Goal: Information Seeking & Learning: Learn about a topic

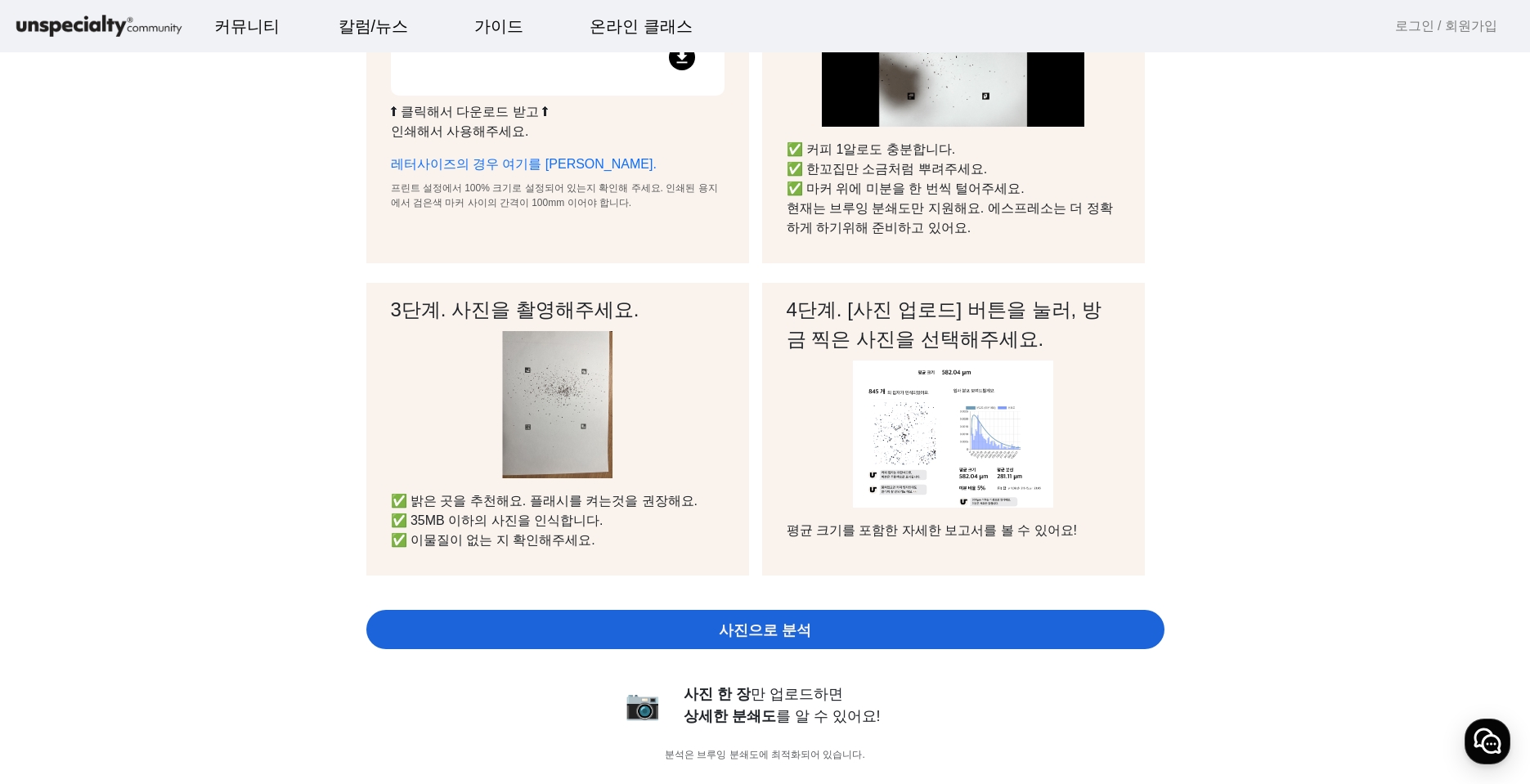
scroll to position [328, 0]
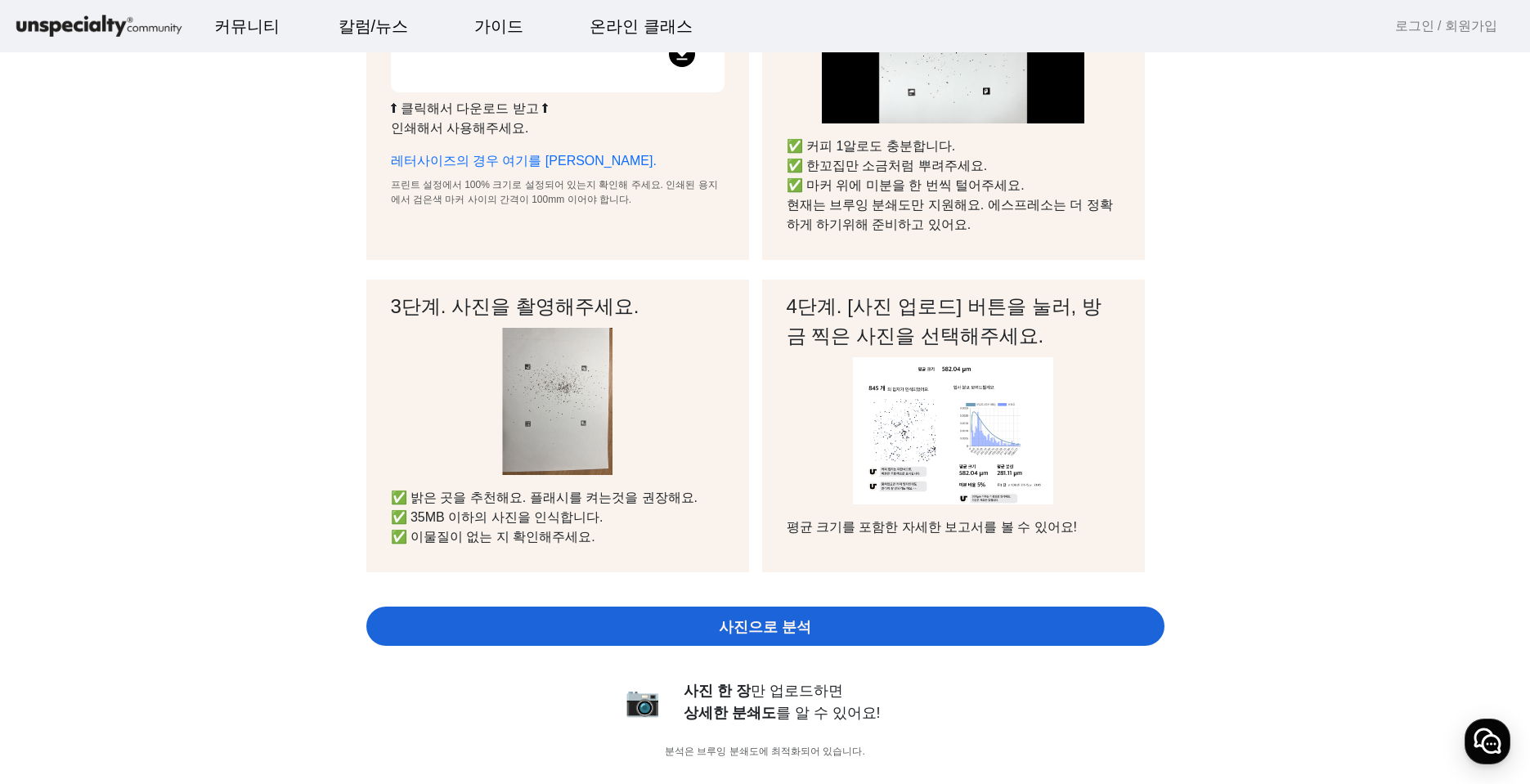
drag, startPoint x: 1336, startPoint y: 429, endPoint x: 1326, endPoint y: 453, distance: 26.0
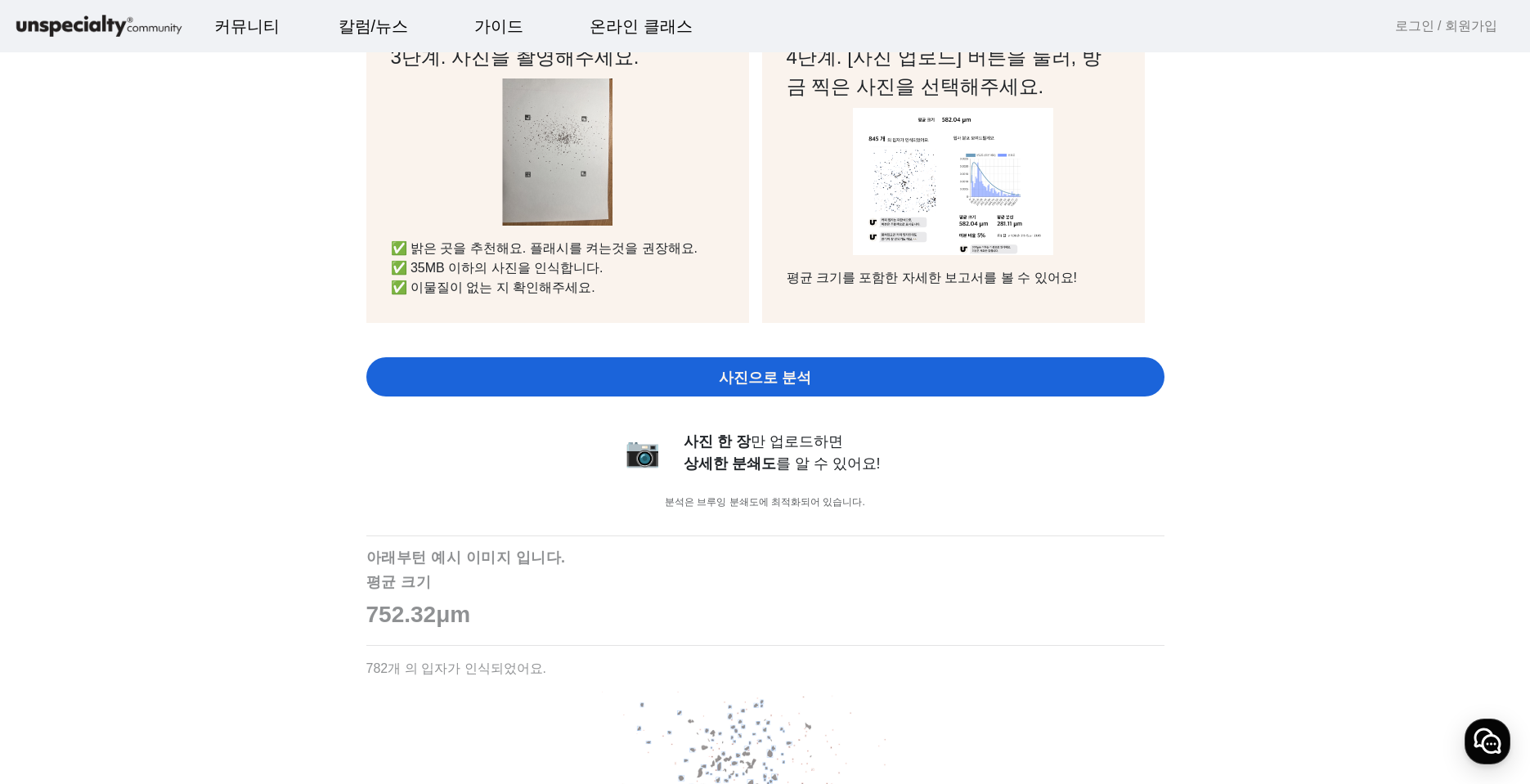
scroll to position [1038, 0]
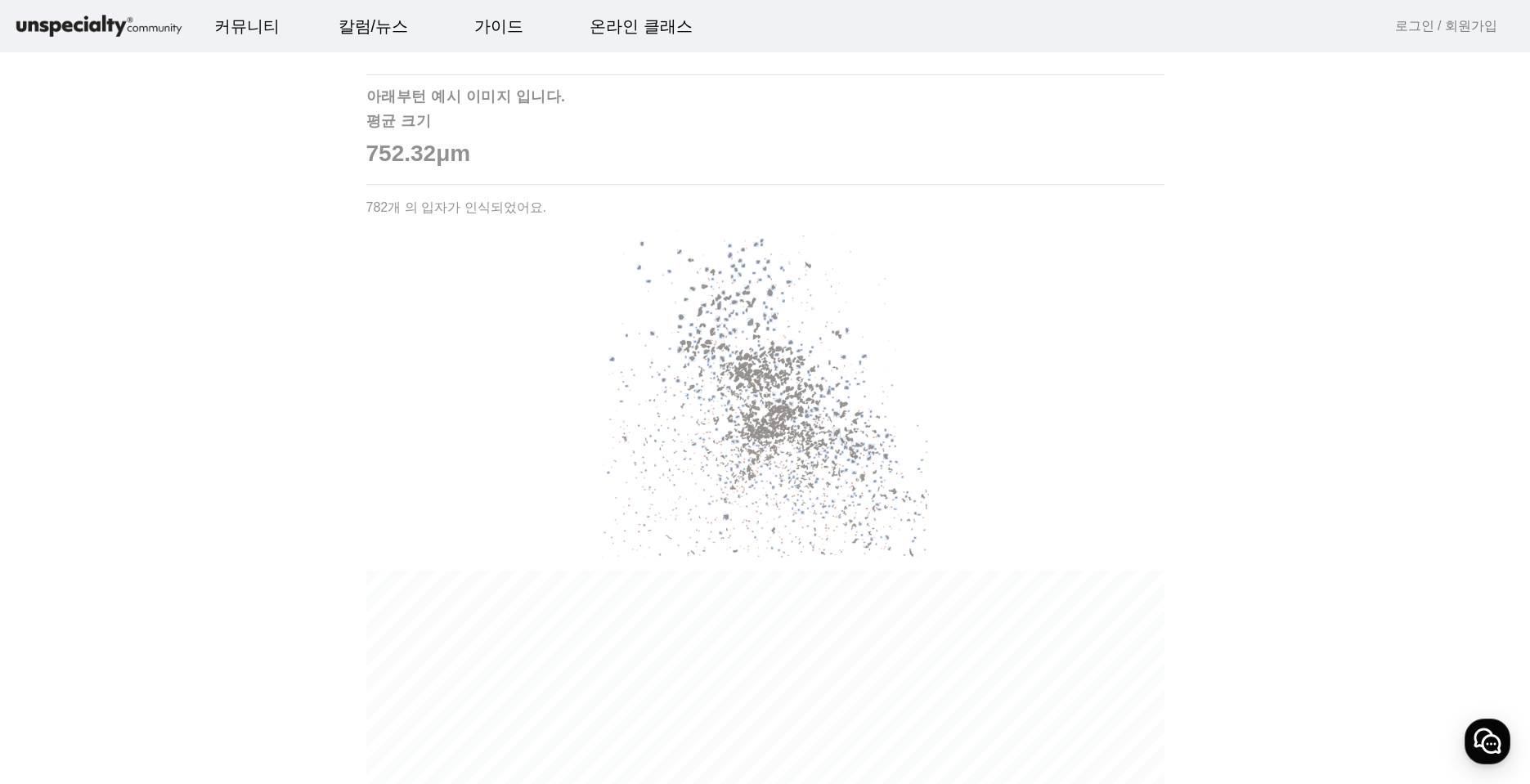
drag, startPoint x: 185, startPoint y: 337, endPoint x: 178, endPoint y: 397, distance: 60.4
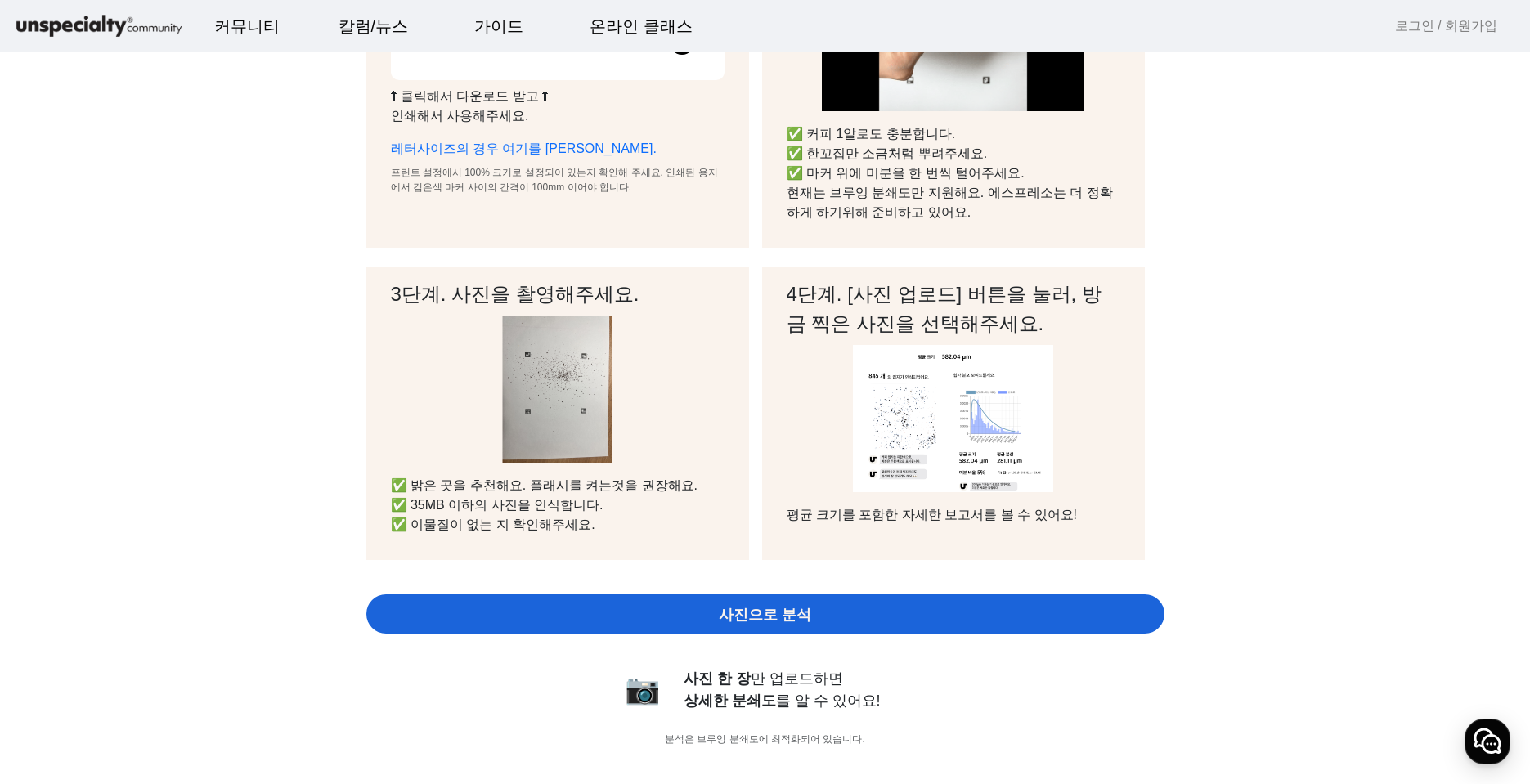
scroll to position [0, 0]
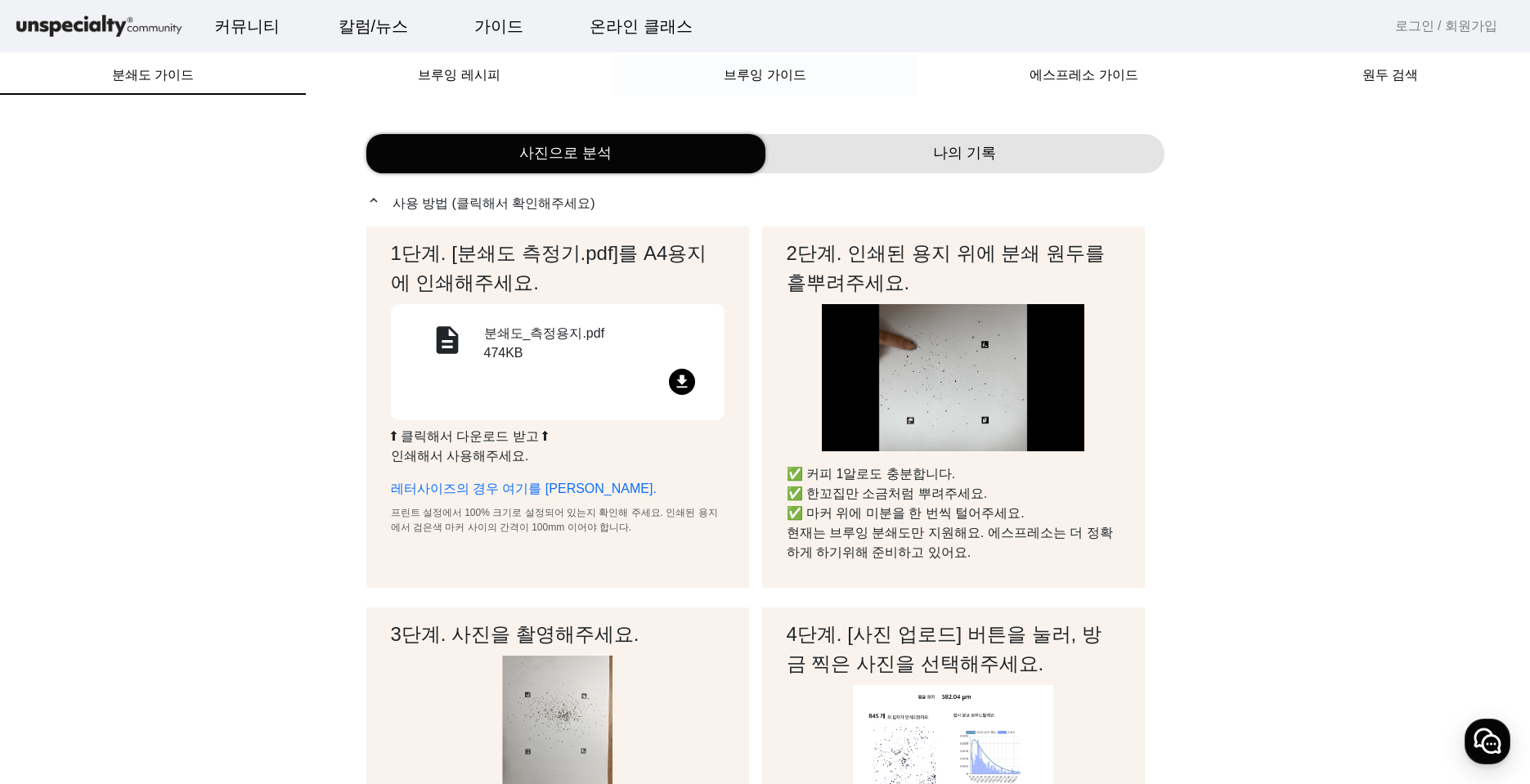
click at [778, 77] on span "브루잉 가이드" at bounding box center [765, 75] width 82 height 13
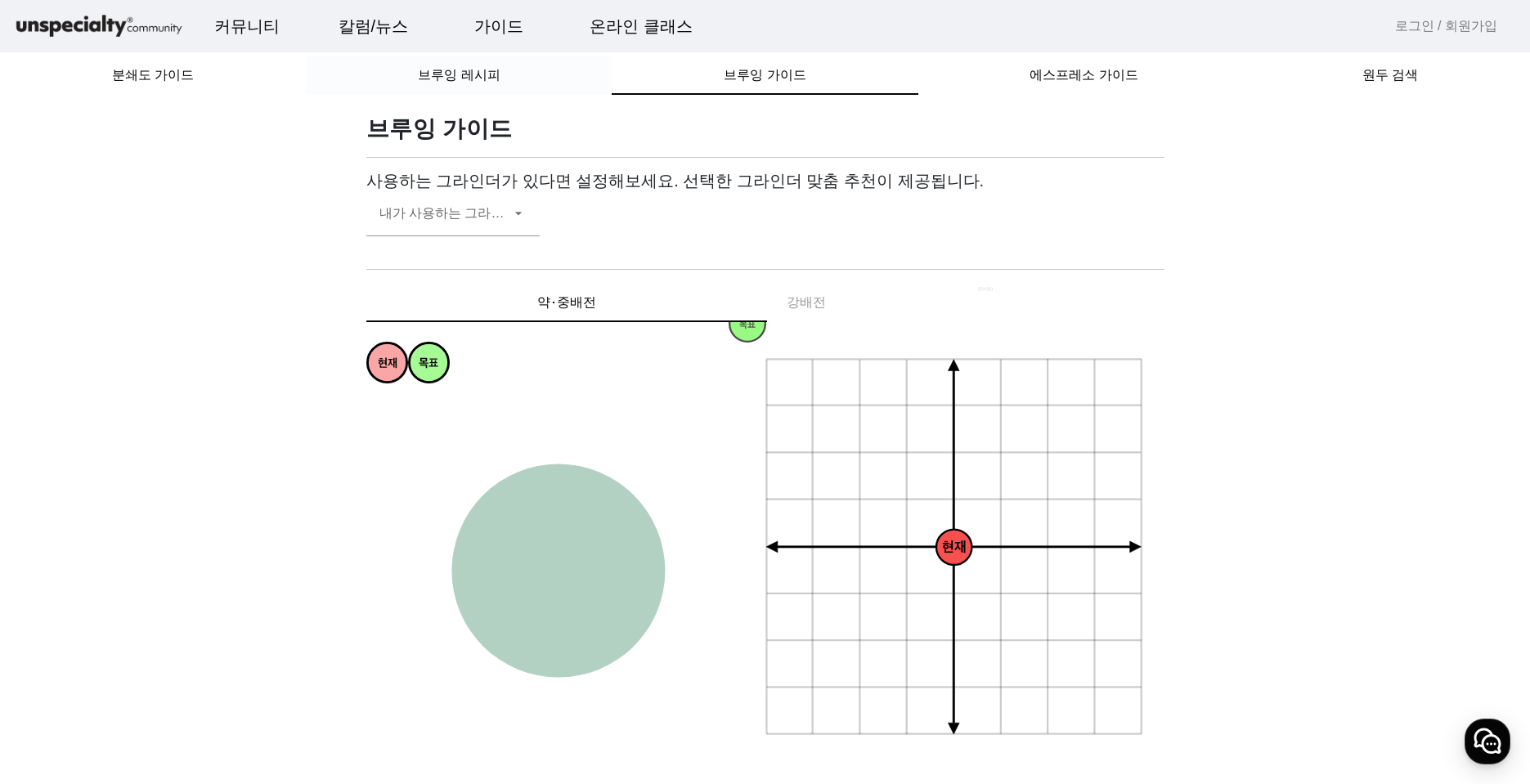
click at [500, 73] on div "브루잉 레시피" at bounding box center [459, 74] width 306 height 39
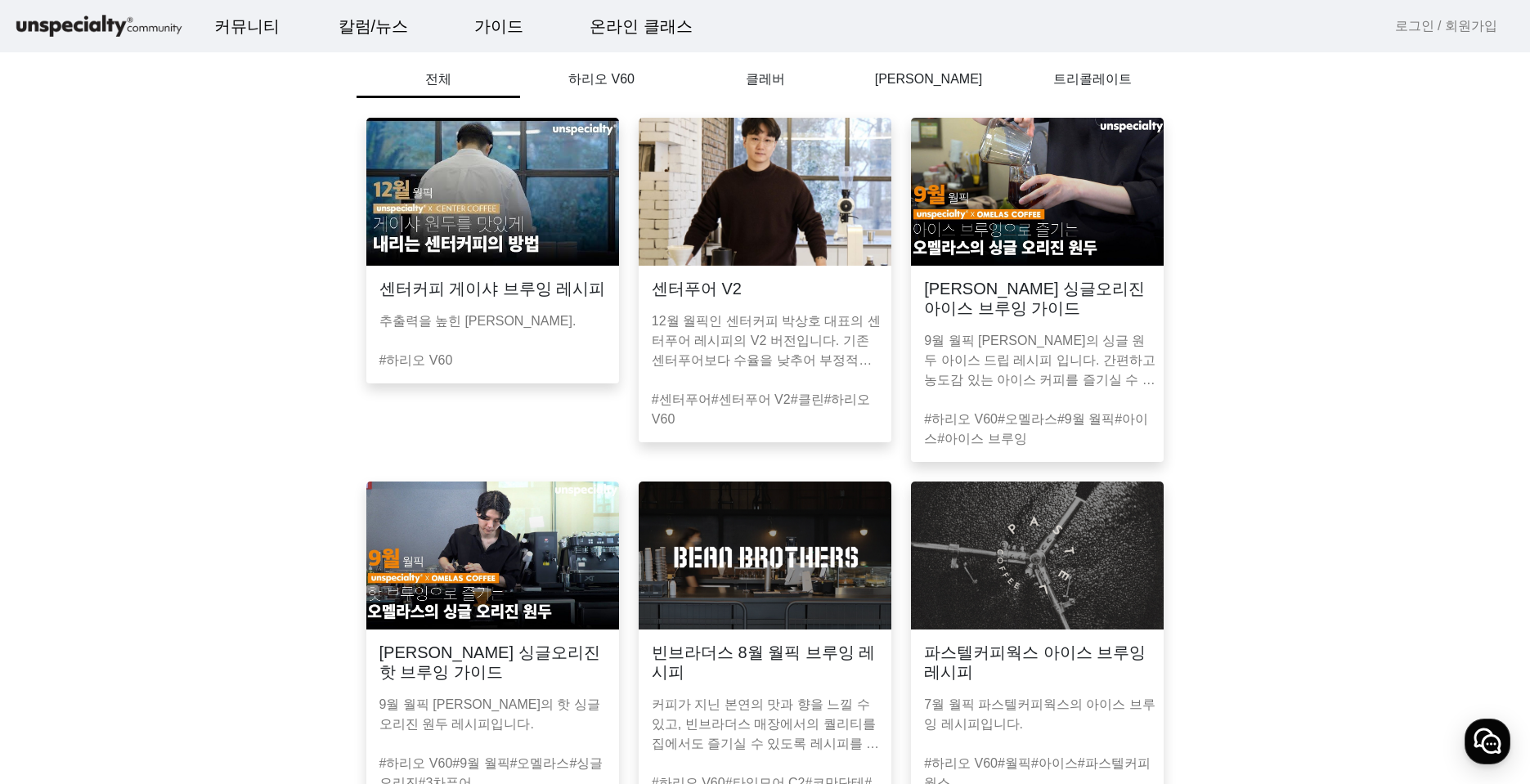
click at [835, 298] on mat-card-header "센터푸어 V2" at bounding box center [765, 282] width 252 height 33
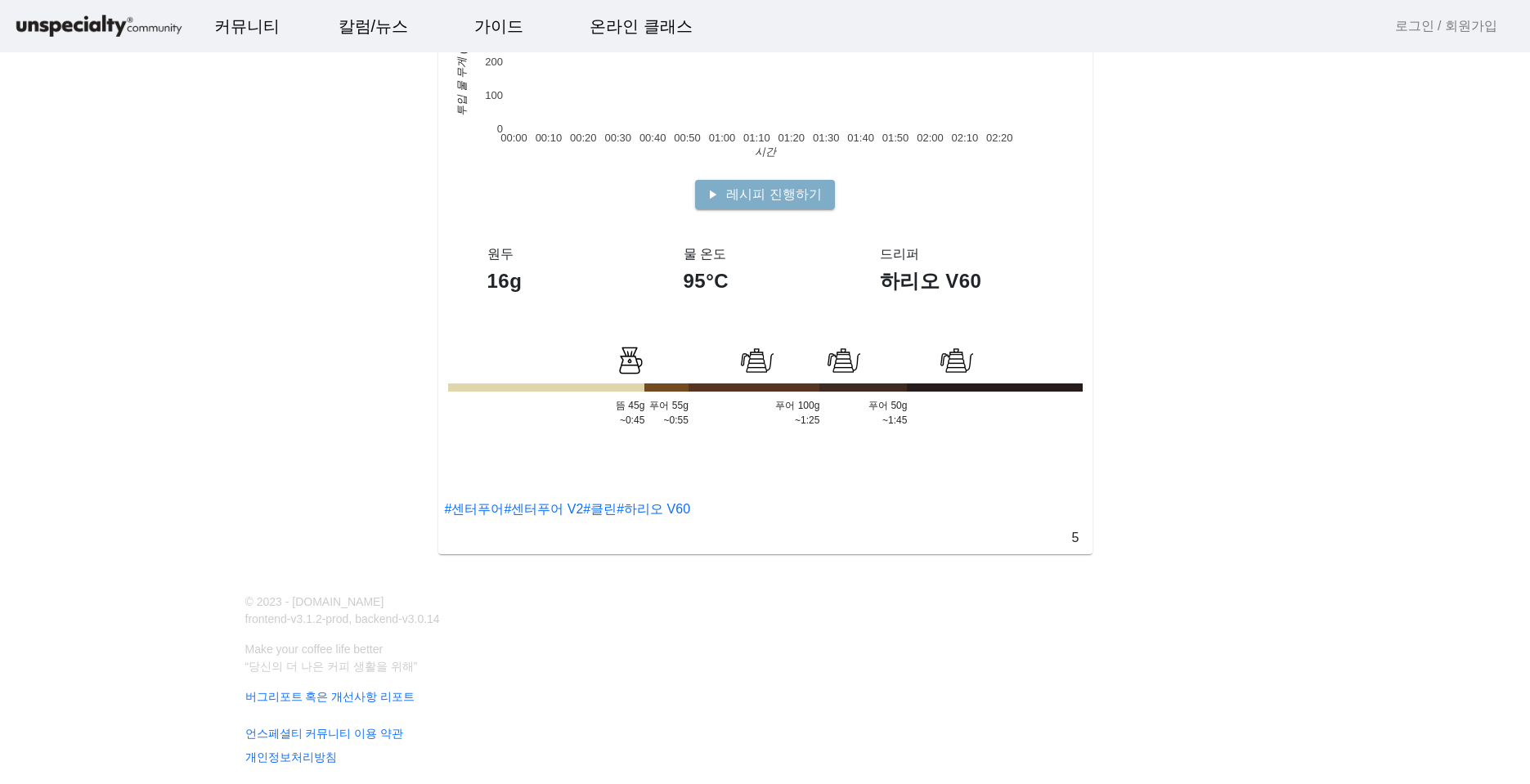
drag, startPoint x: 206, startPoint y: 466, endPoint x: 203, endPoint y: 446, distance: 20.2
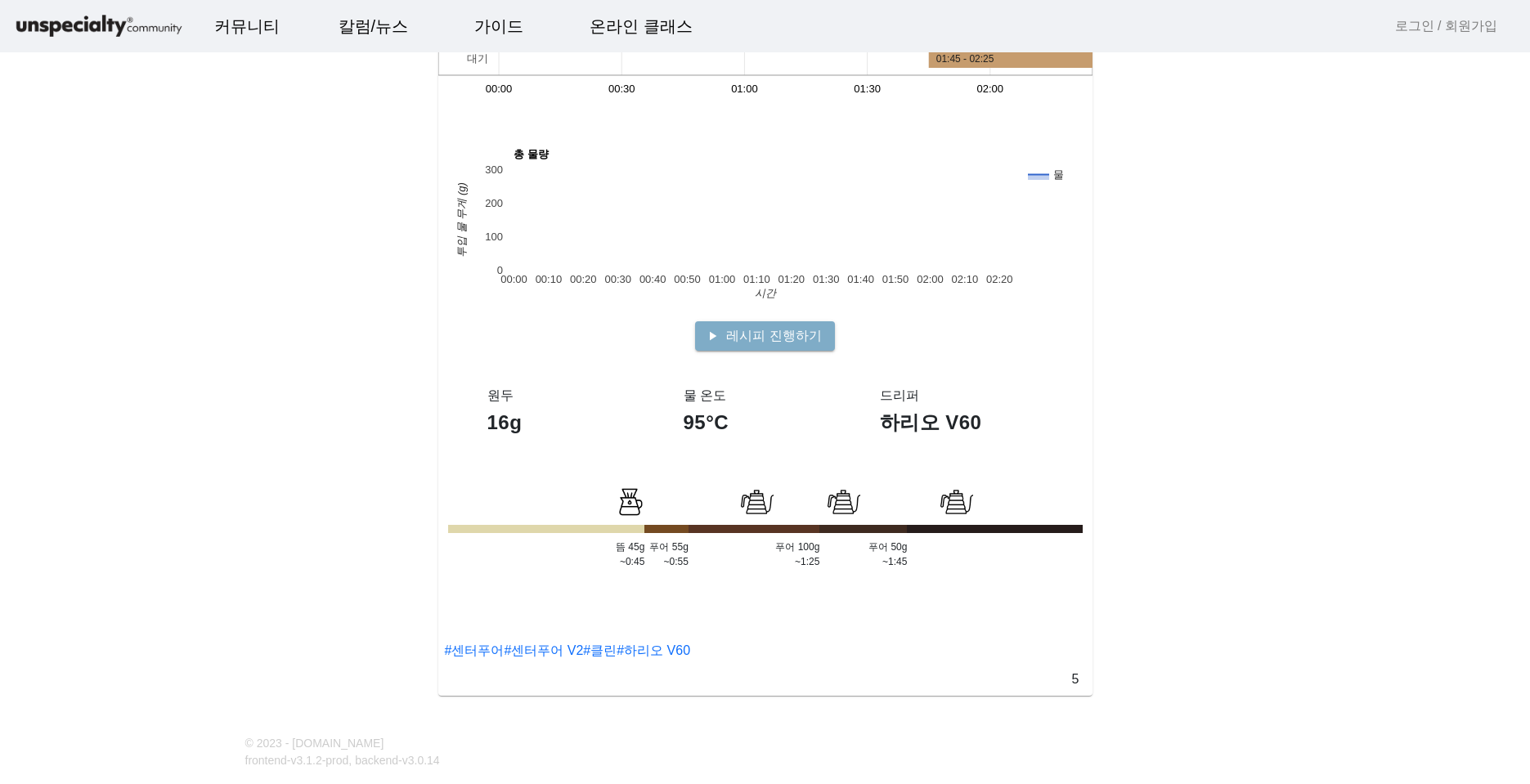
scroll to position [250, 0]
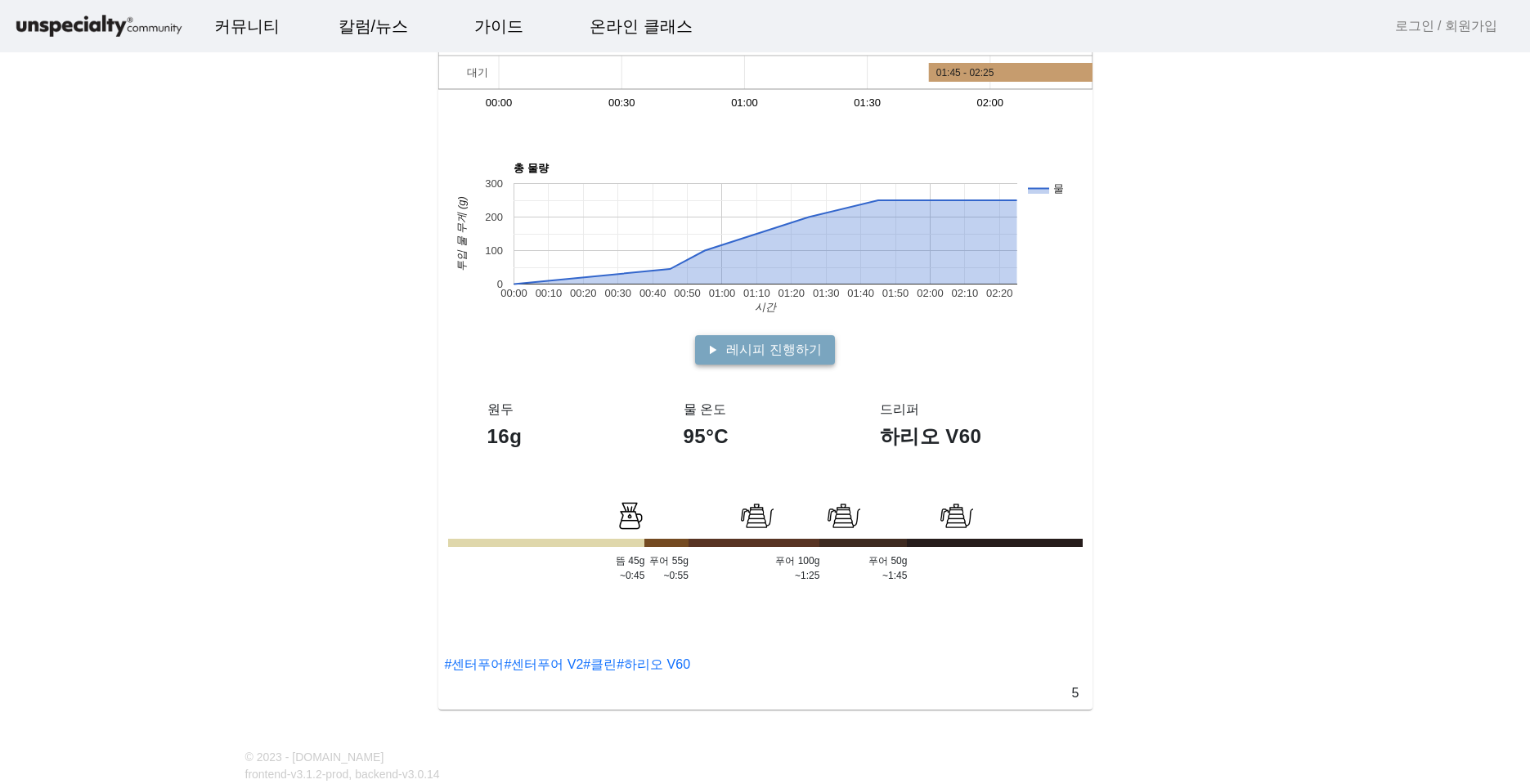
click at [772, 350] on span "레시피 진행하기" at bounding box center [774, 350] width 95 height 20
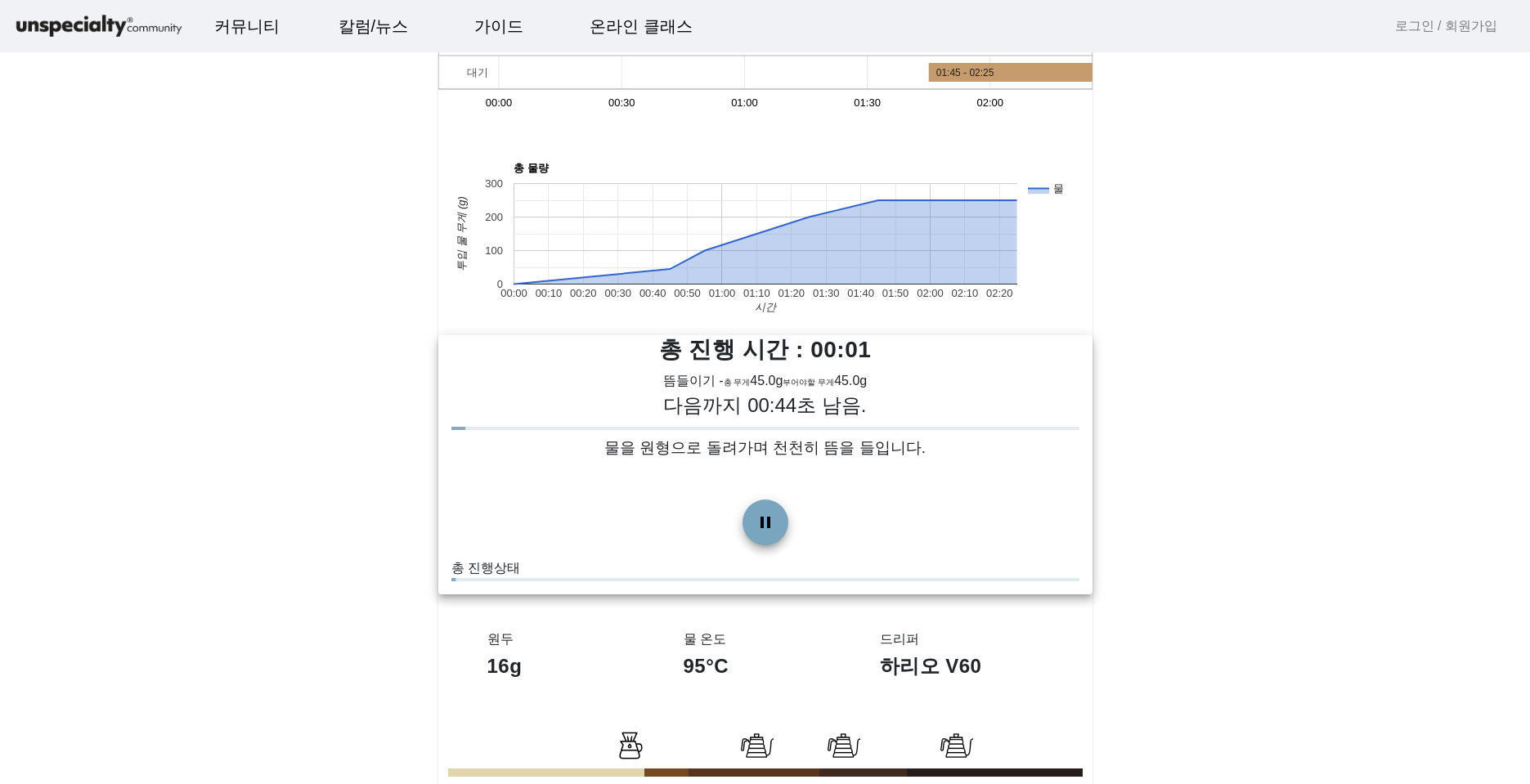
click at [759, 519] on span at bounding box center [765, 522] width 39 height 39
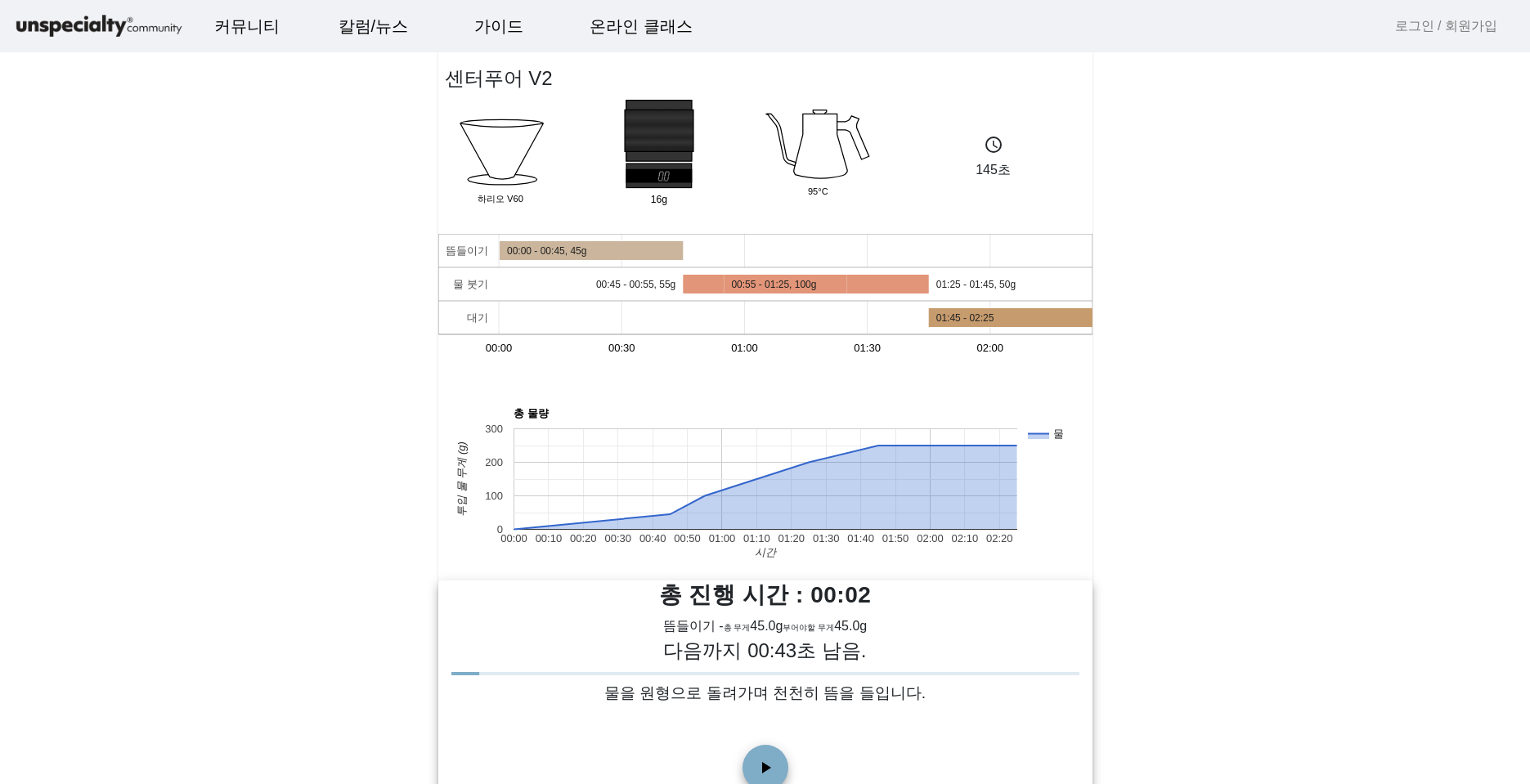
scroll to position [0, 0]
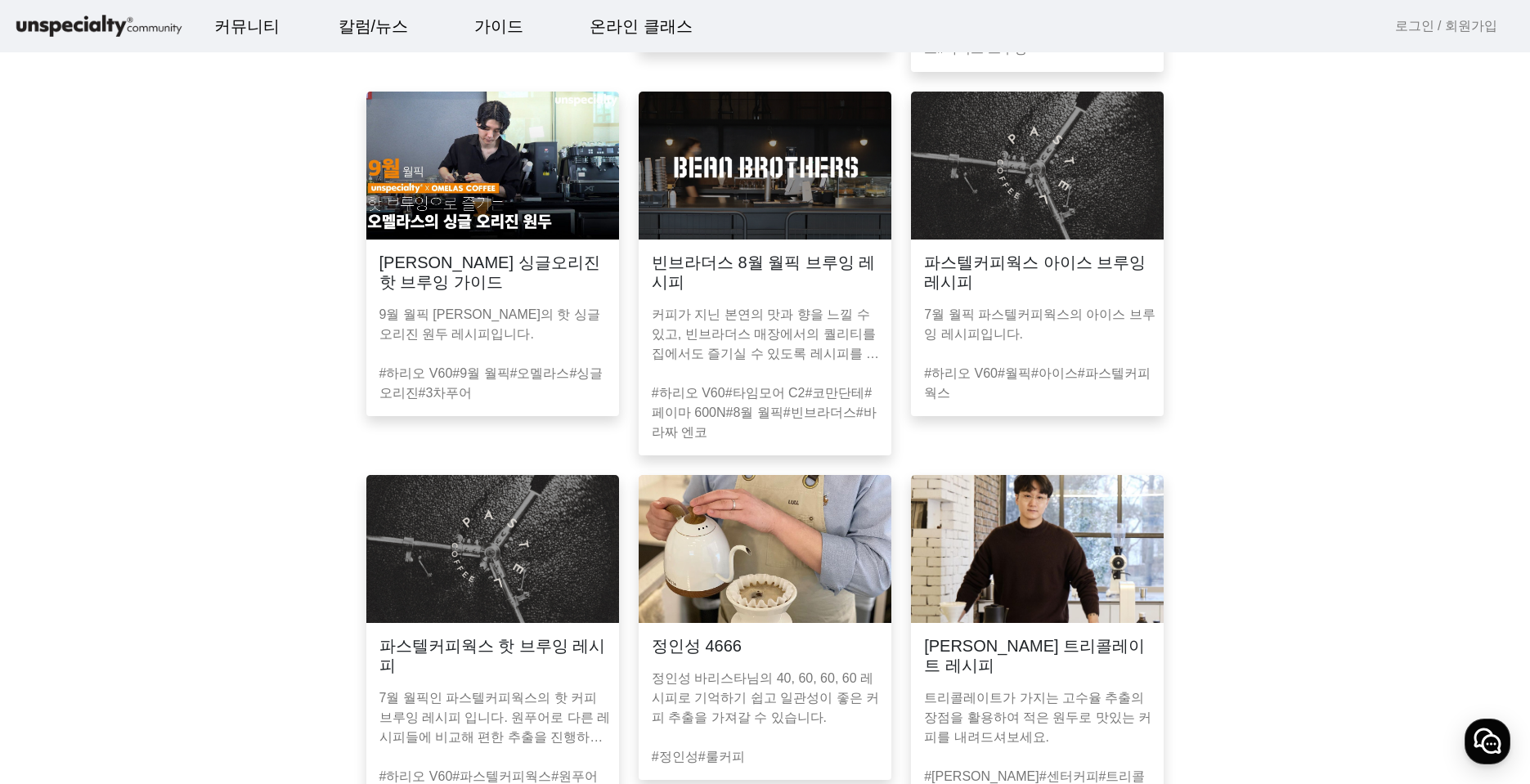
scroll to position [414, 0]
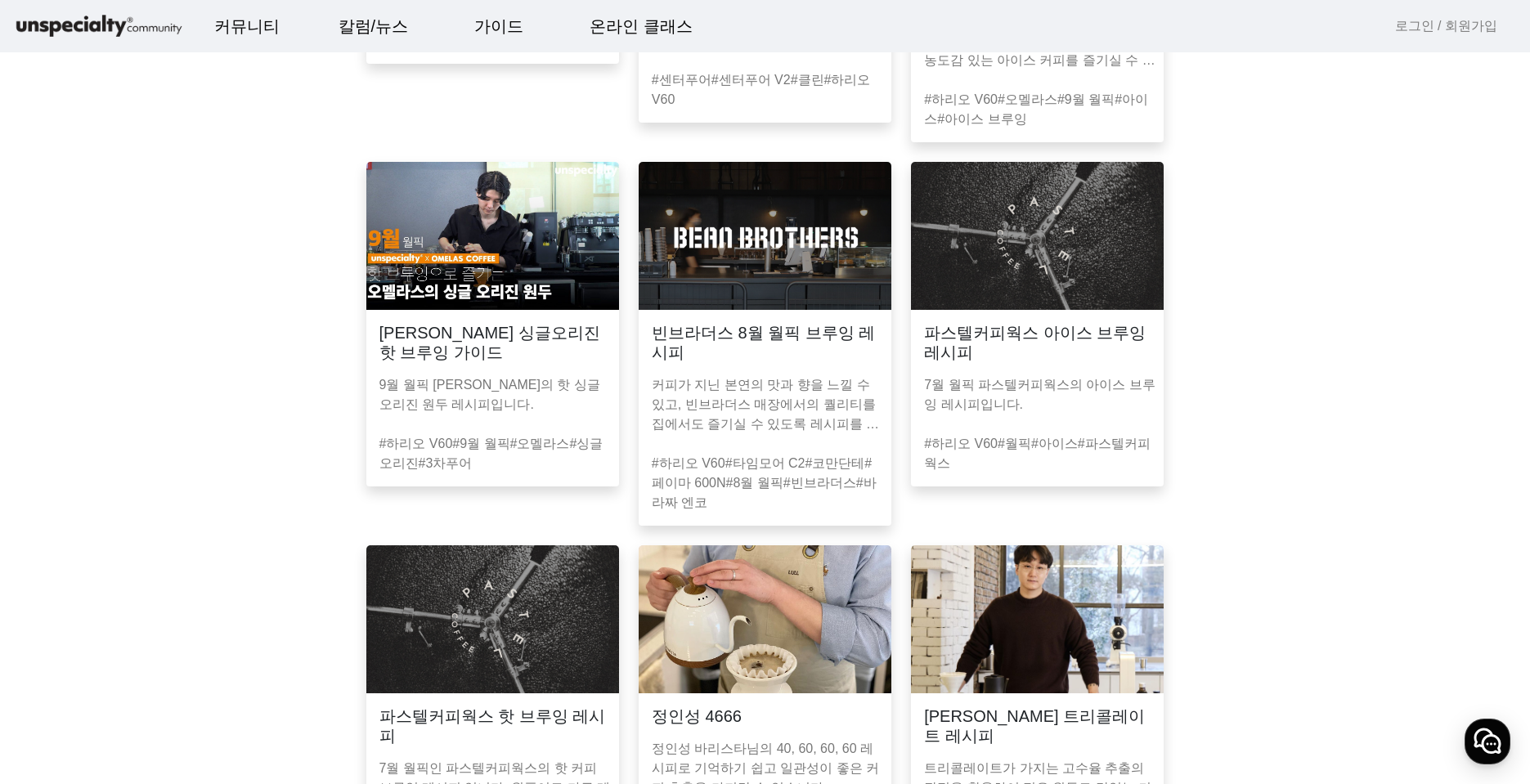
click at [511, 231] on img at bounding box center [492, 235] width 252 height 148
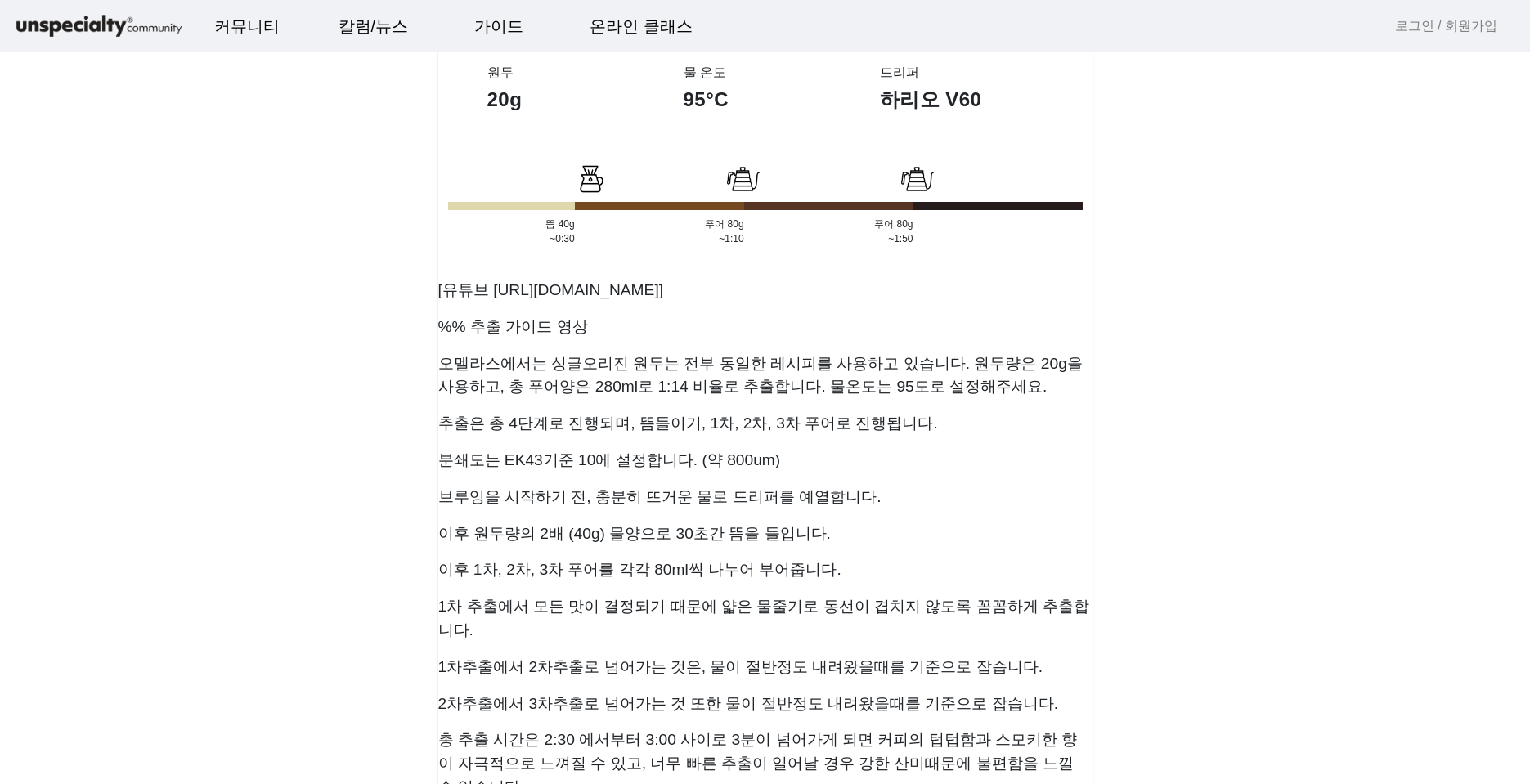
scroll to position [591, 0]
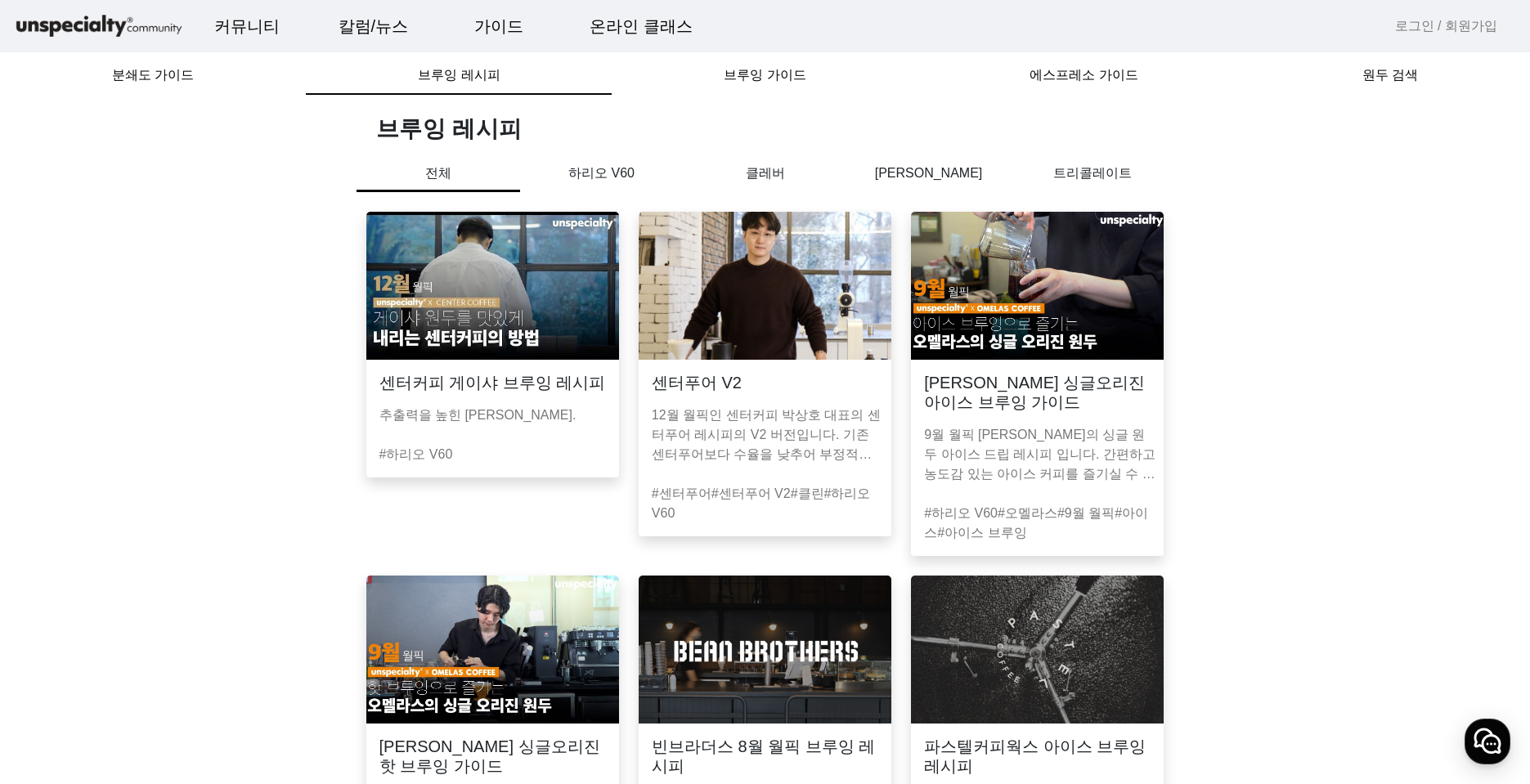
drag, startPoint x: 304, startPoint y: 414, endPoint x: 307, endPoint y: 401, distance: 13.3
click at [620, 174] on p "하리오 V60" at bounding box center [601, 173] width 163 height 20
click at [586, 174] on p "하리오 V60" at bounding box center [601, 177] width 163 height 28
click at [747, 171] on p "클레버" at bounding box center [765, 173] width 163 height 20
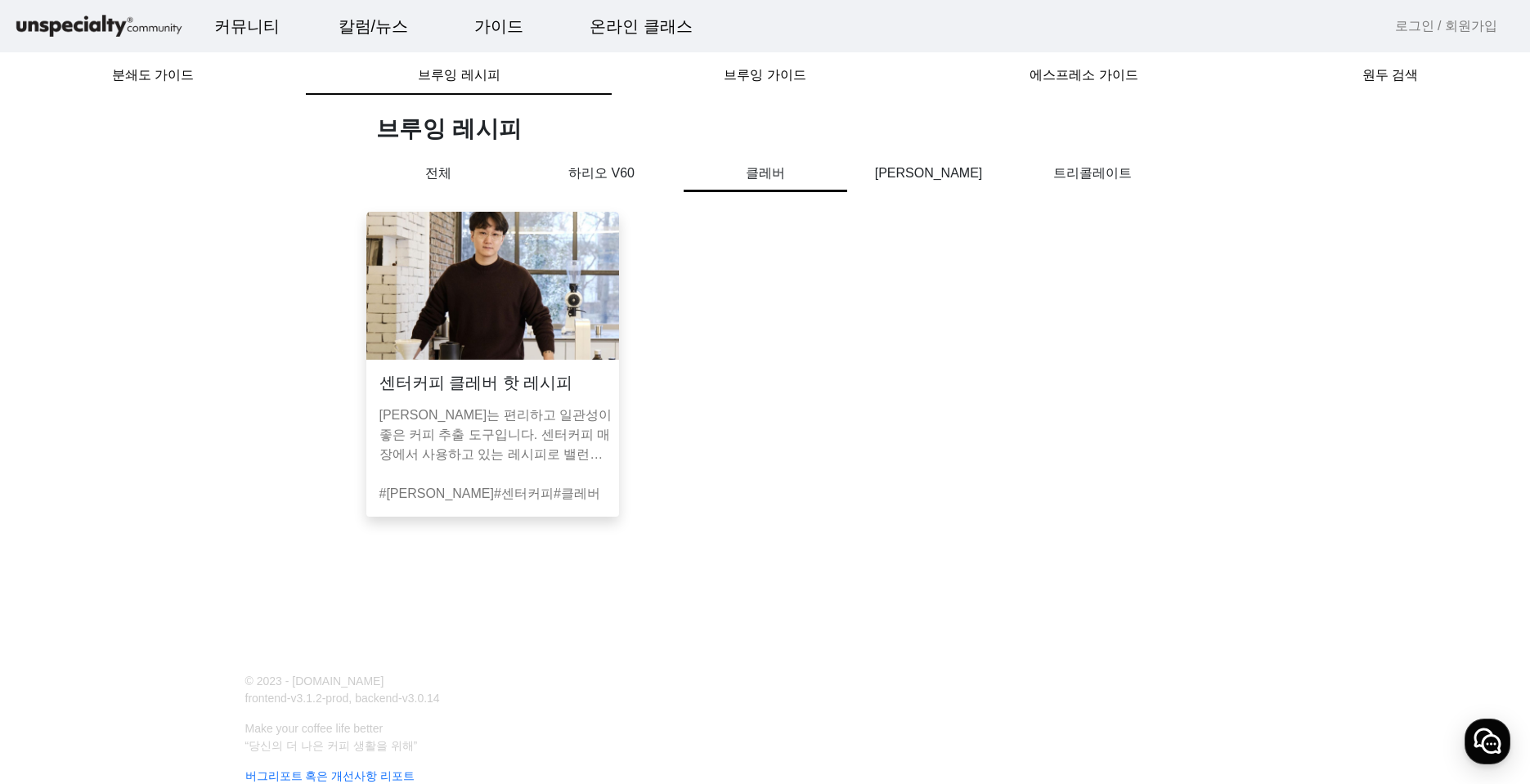
click at [591, 466] on mat-card-content "[PERSON_NAME]는 편리하고 일관성이 좋은 커피 추출 도구입니다. 센터커피 매장에서 사용하고 있는 레시피로 밸런스가 훌륭한 커피를 추출…" at bounding box center [492, 431] width 252 height 79
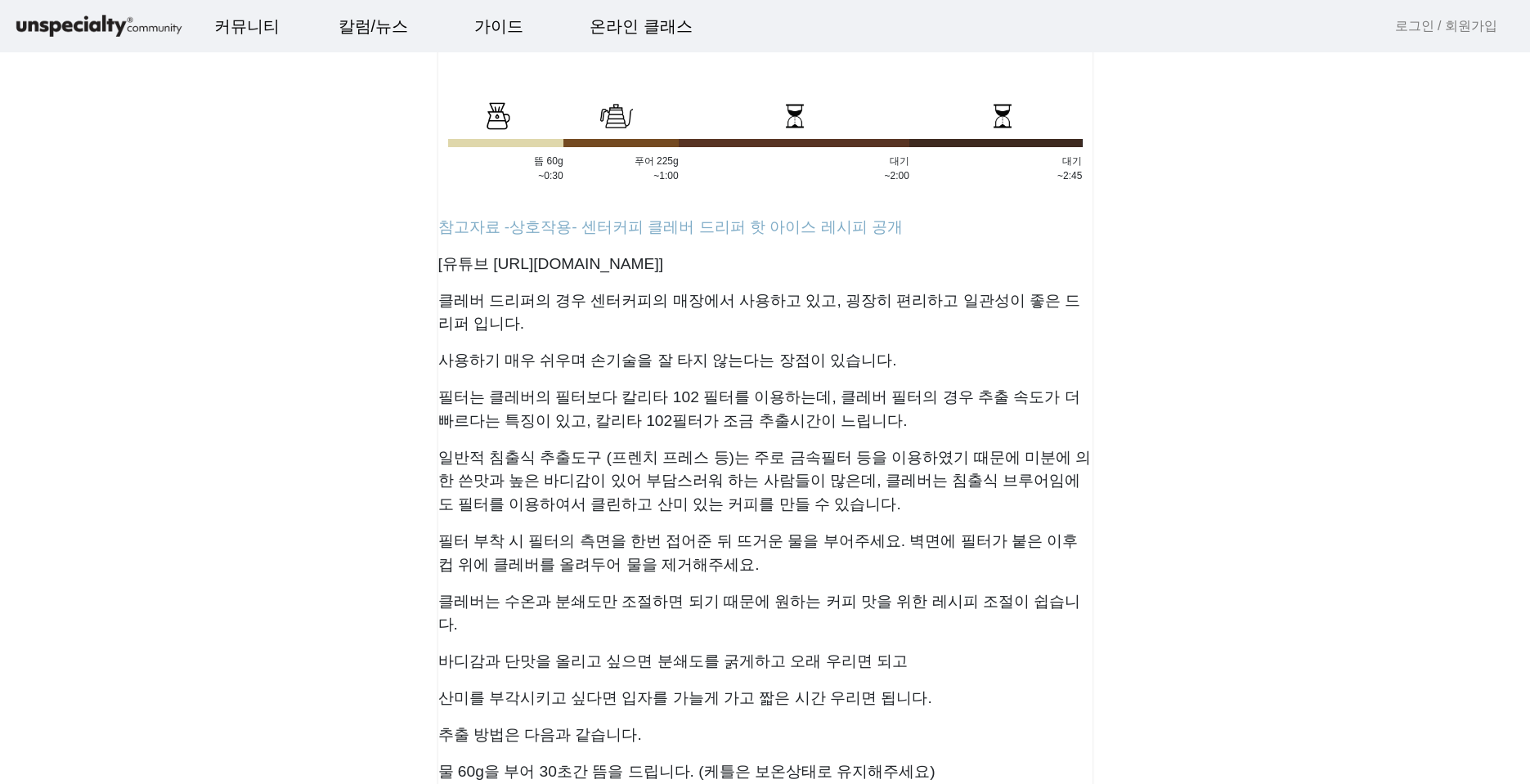
scroll to position [736, 0]
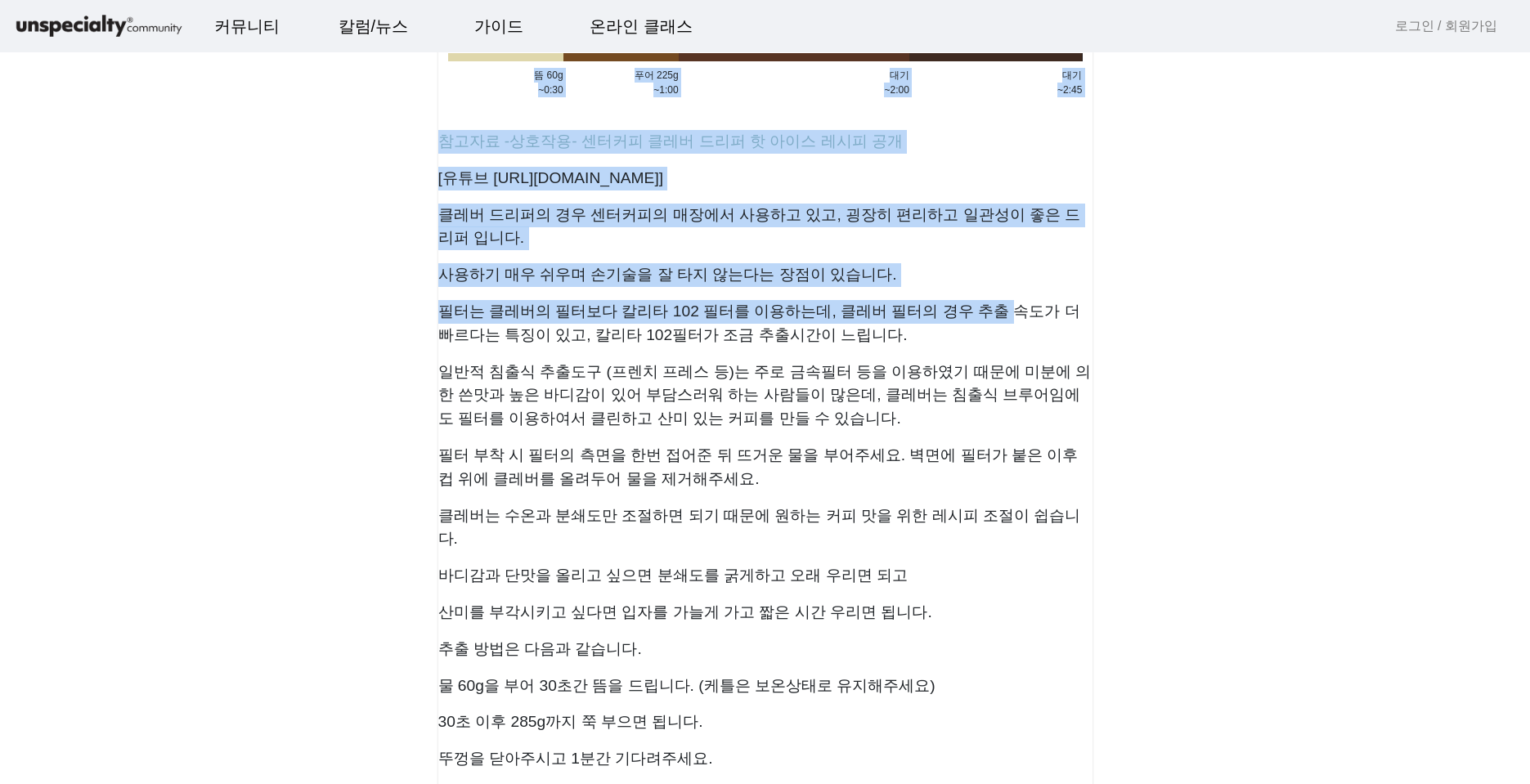
drag, startPoint x: 881, startPoint y: 197, endPoint x: 979, endPoint y: 312, distance: 151.1
click at [986, 313] on showdown "참고자료 -상호작용- 센터커피 클레버 드리퍼 핫 아이스 레시피 공개 [유튜브 [URL][DOMAIN_NAME]] 클레버 드리퍼의 경우 센터커피…" at bounding box center [765, 509] width 654 height 791
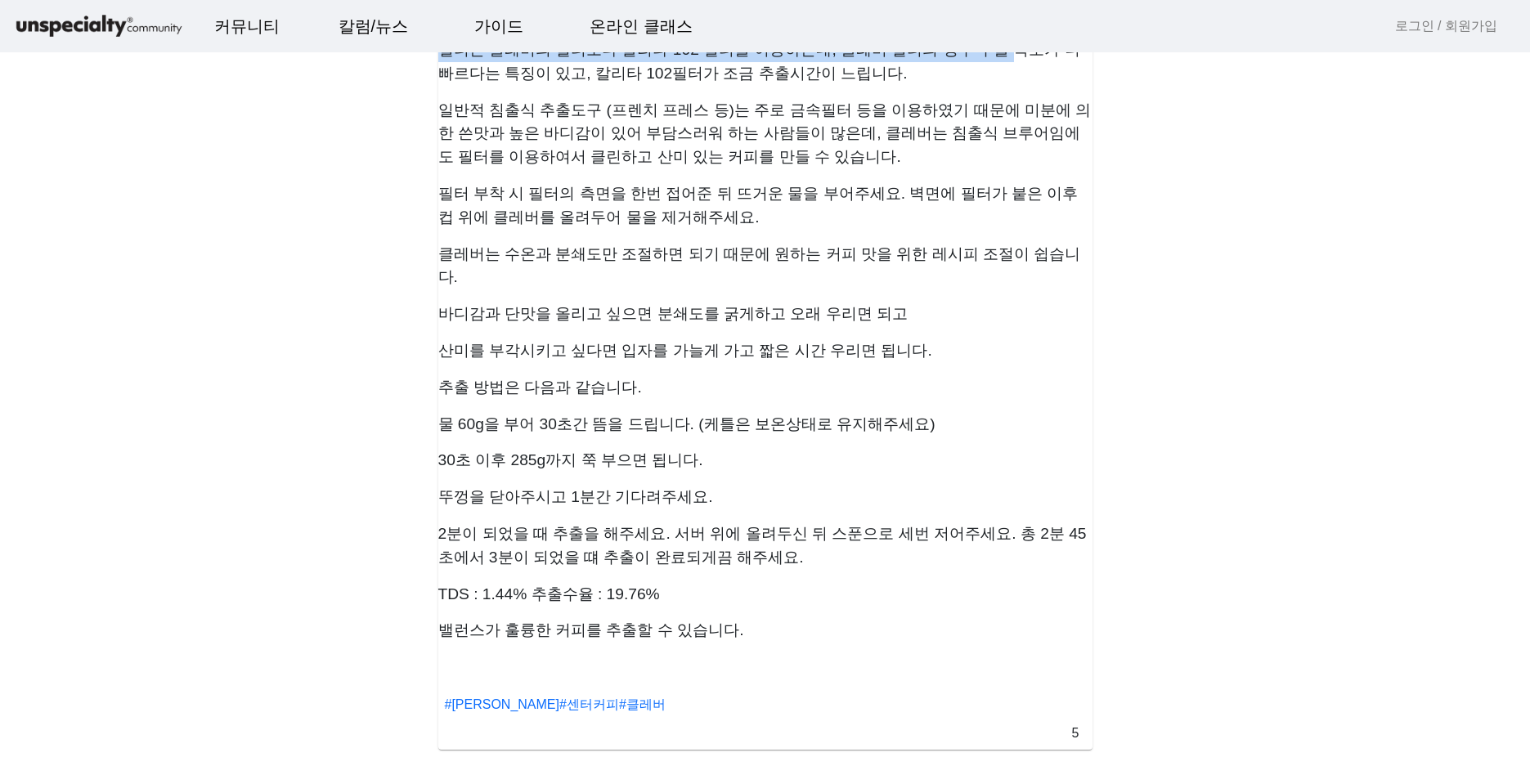
scroll to position [1170, 0]
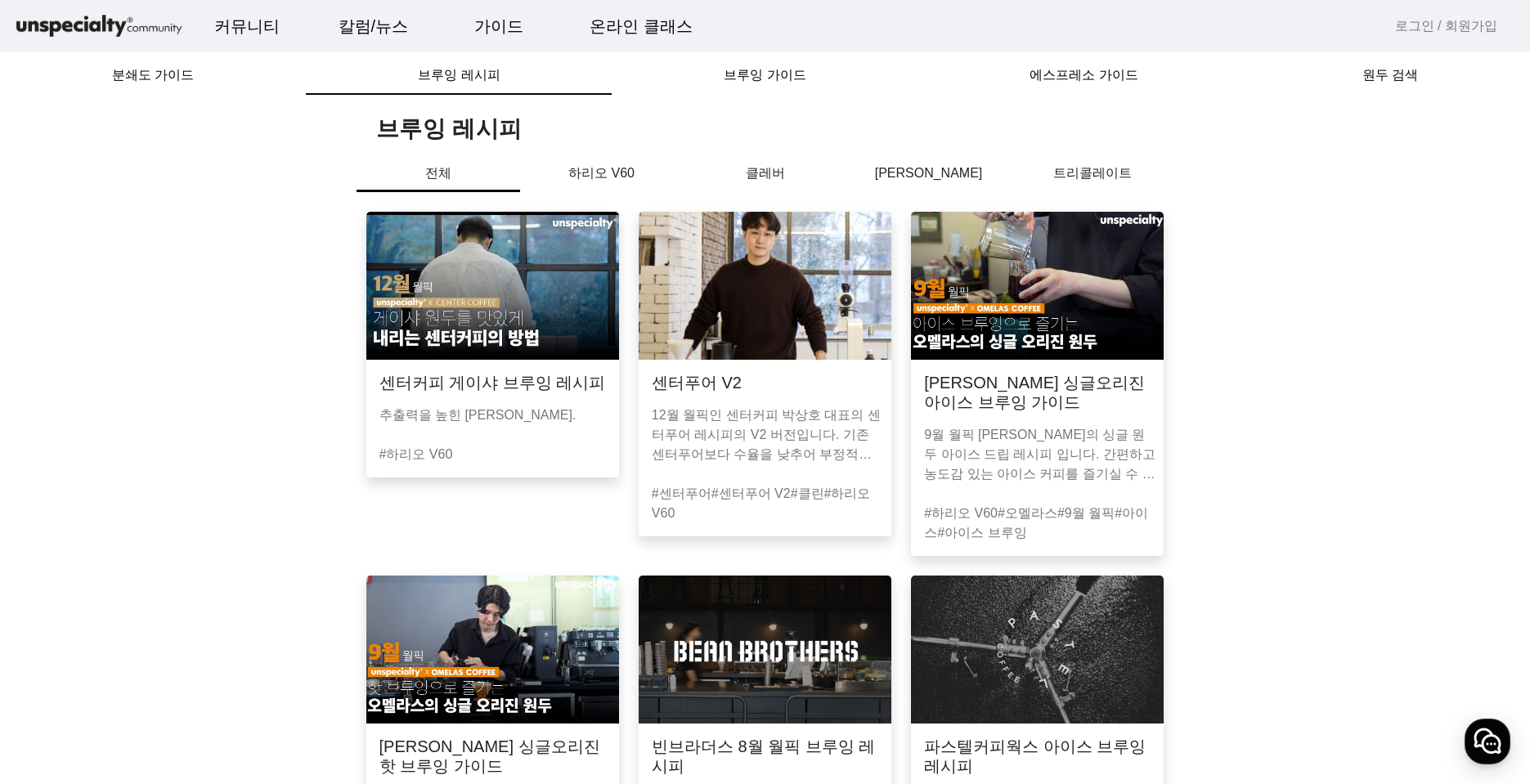
click at [1099, 182] on p "트리콜레이트" at bounding box center [1092, 173] width 163 height 20
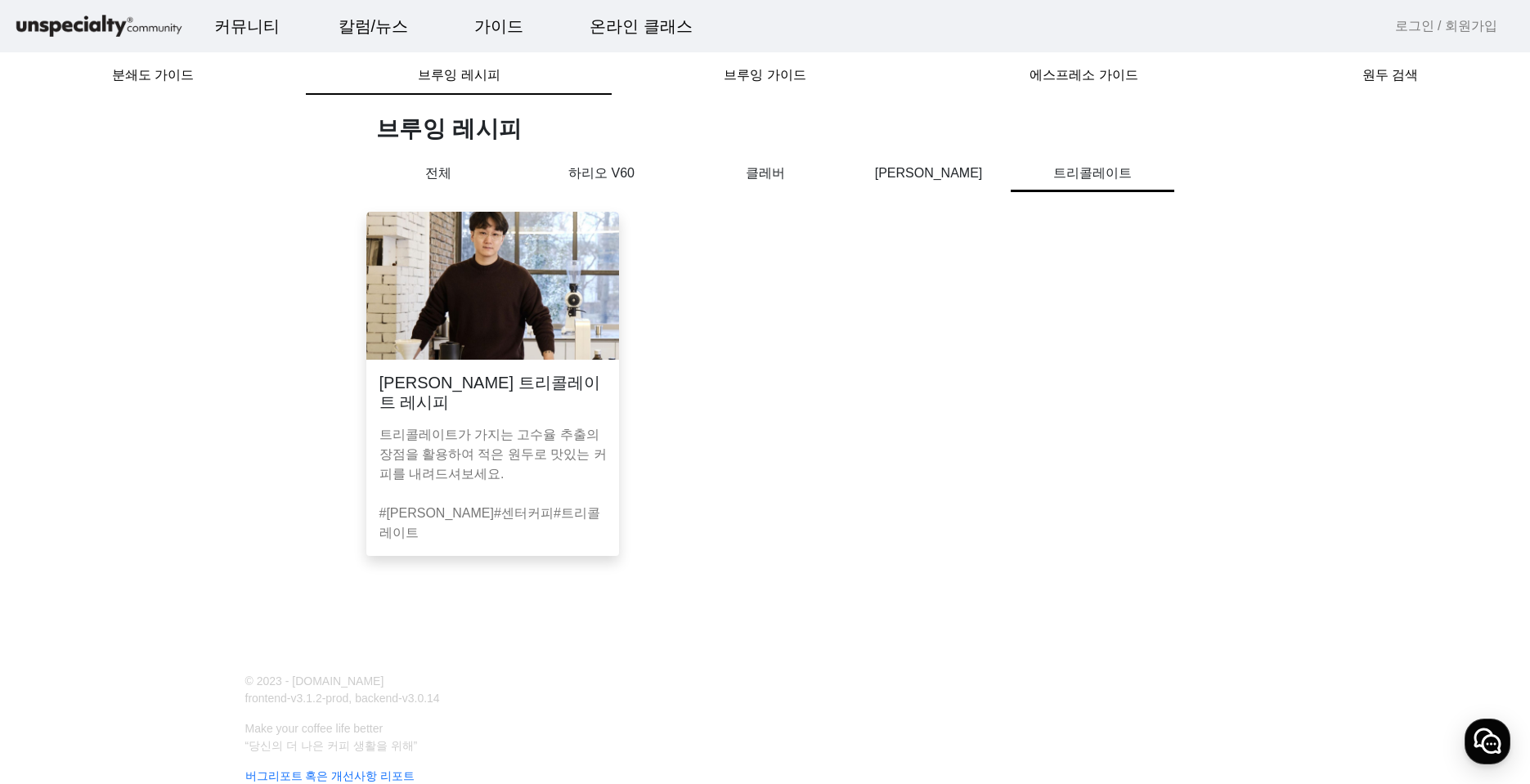
click at [926, 164] on p "[PERSON_NAME]" at bounding box center [929, 173] width 163 height 20
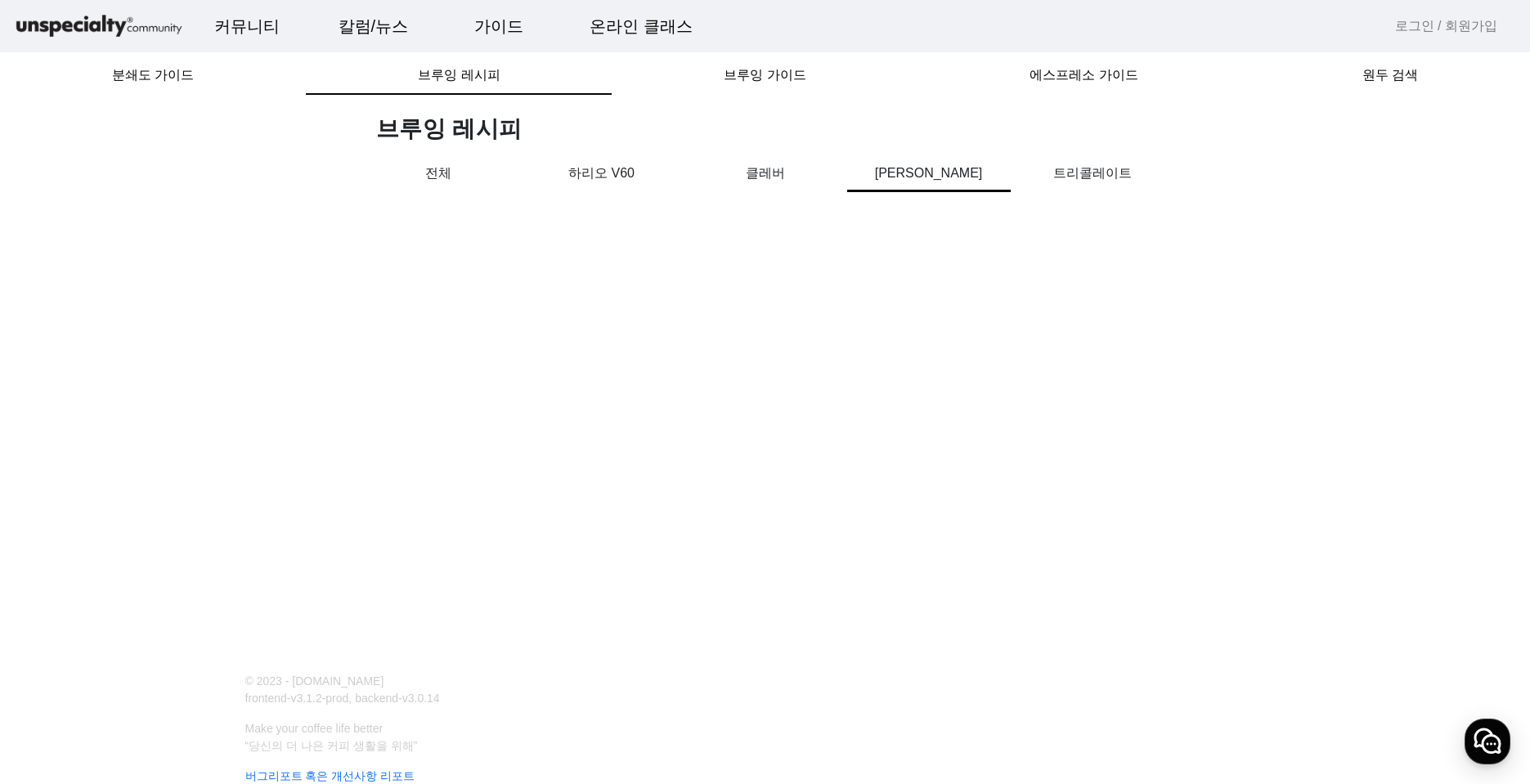
click at [774, 180] on p "클레버" at bounding box center [765, 173] width 163 height 20
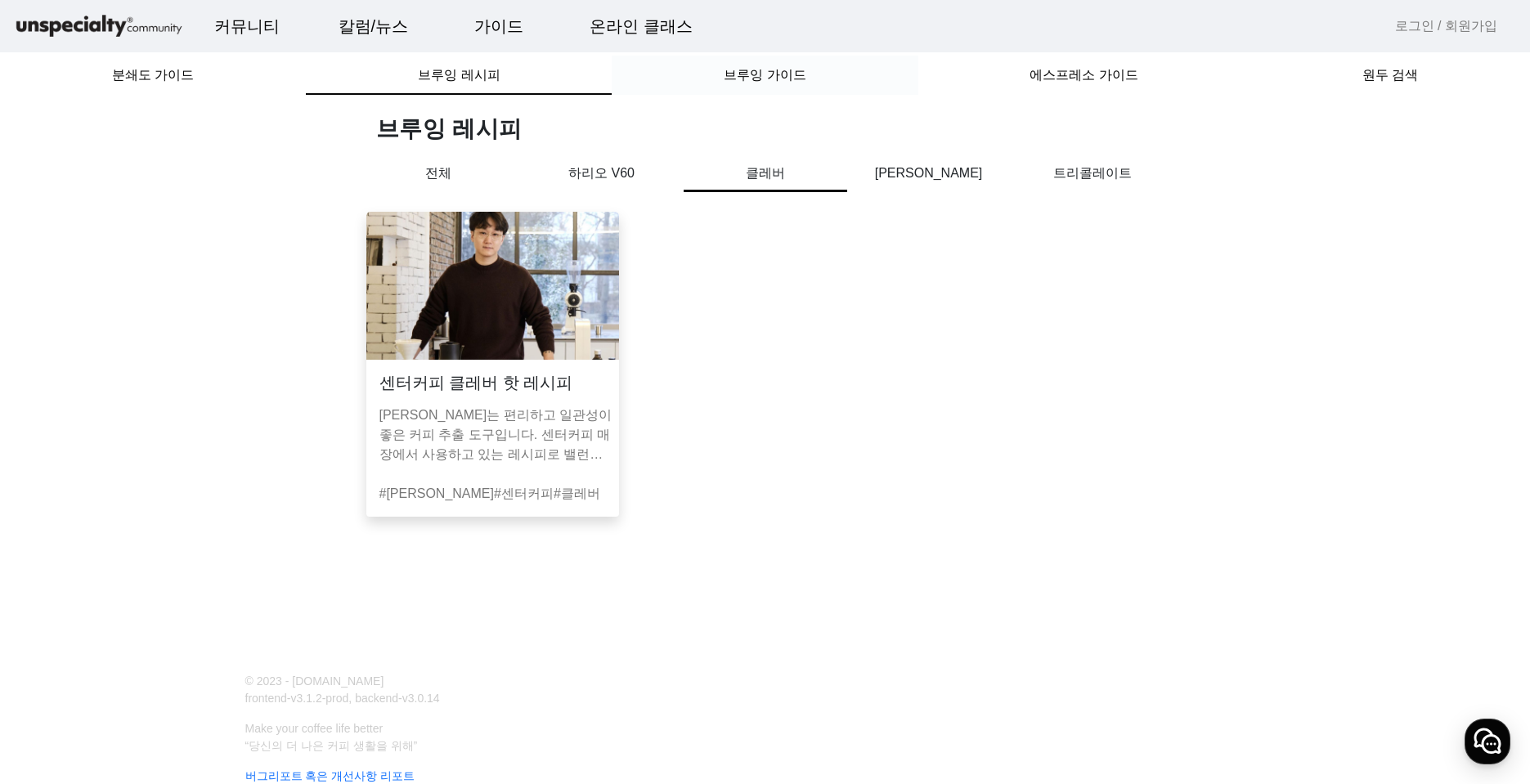
click at [769, 82] on span "브루잉 가이드" at bounding box center [765, 75] width 82 height 13
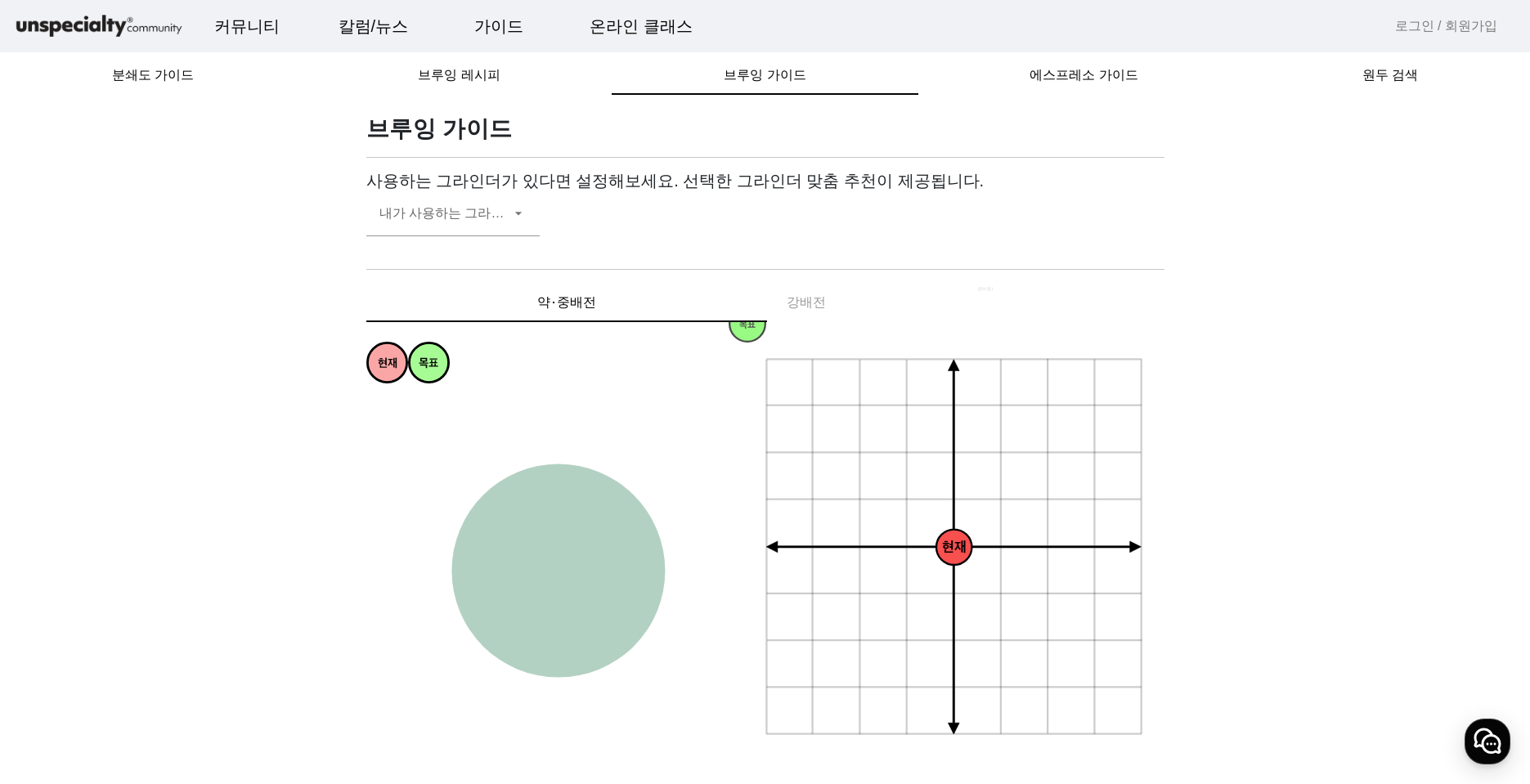
click at [579, 178] on h3 "사용하는 그라인더가 있다면 설정해보세요. 선택한 그라인더 맞춤 추천이 제공됩니다." at bounding box center [765, 180] width 798 height 20
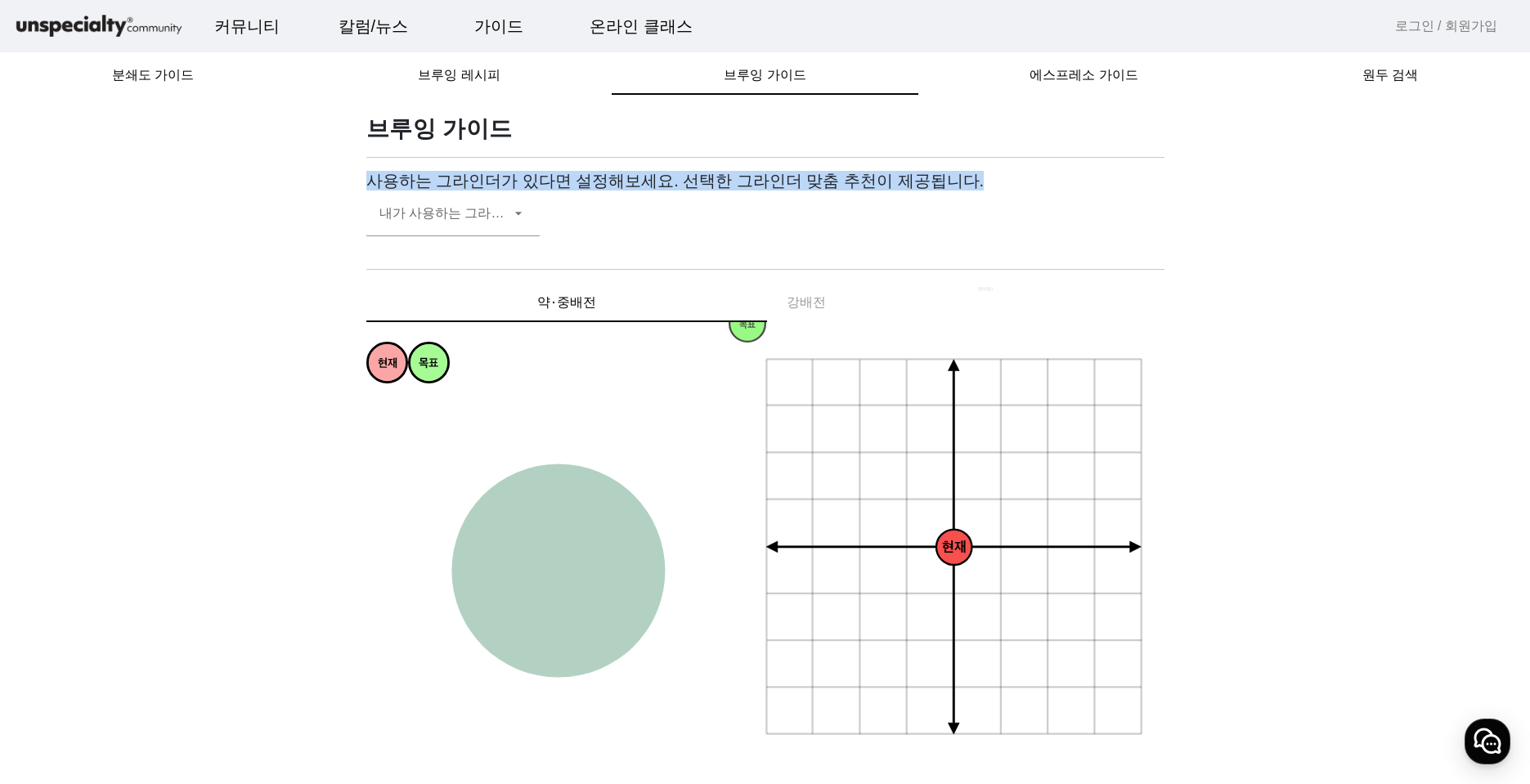
click at [579, 178] on h3 "사용하는 그라인더가 있다면 설정해보세요. 선택한 그라인더 맞춤 추천이 제공됩니다." at bounding box center [765, 180] width 798 height 20
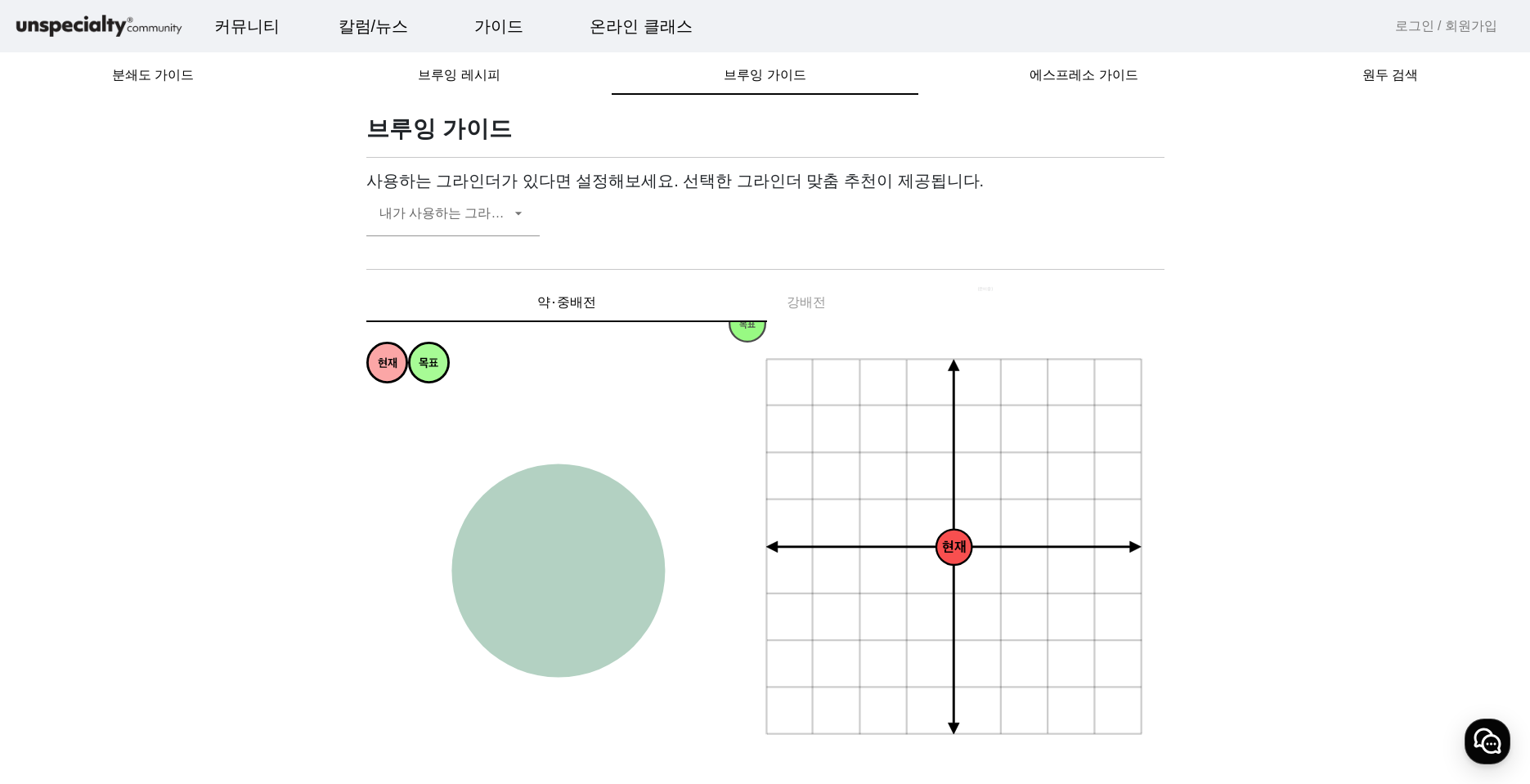
click at [467, 222] on span at bounding box center [444, 219] width 130 height 20
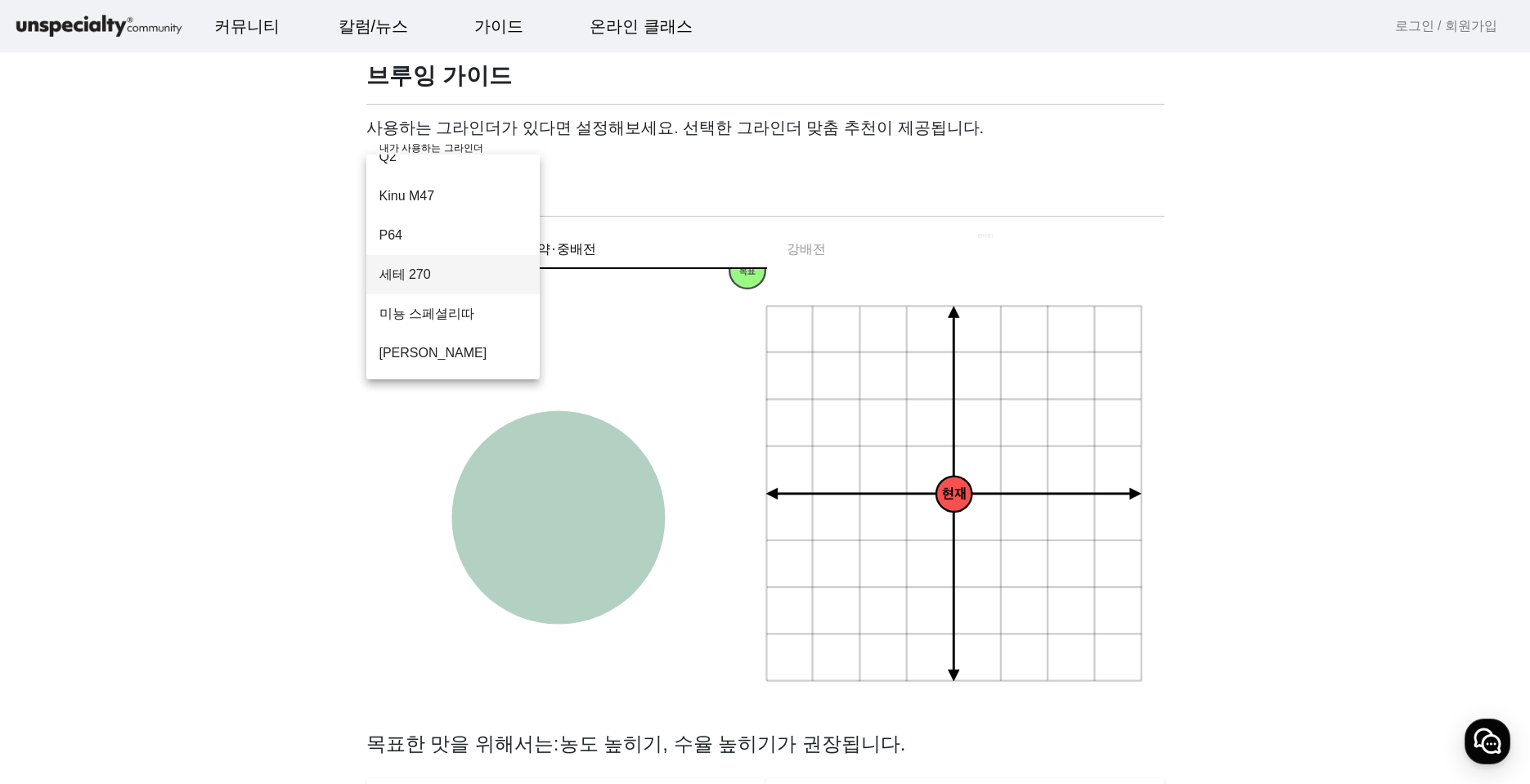
scroll to position [82, 0]
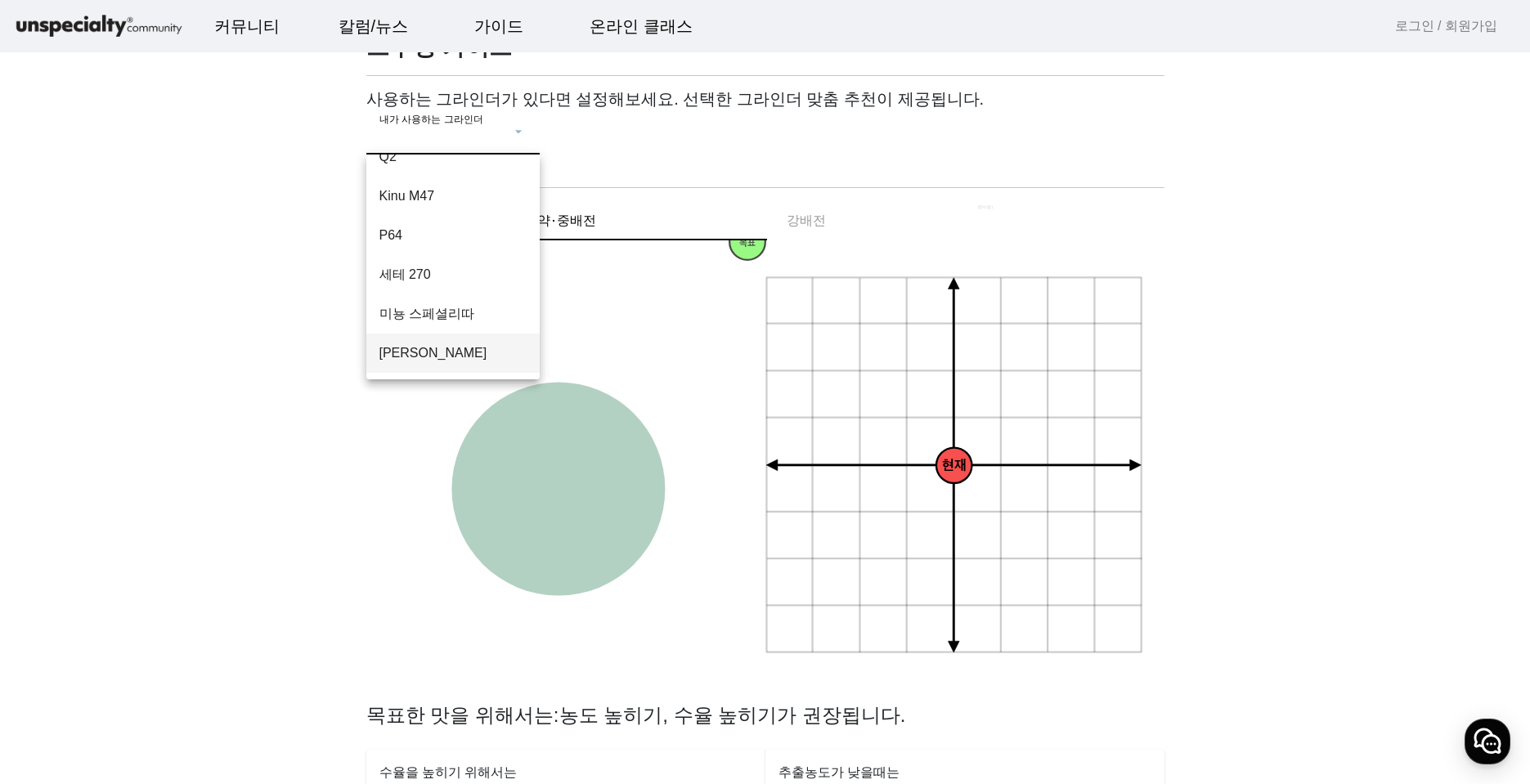
click at [429, 357] on span "[PERSON_NAME]" at bounding box center [453, 353] width 147 height 20
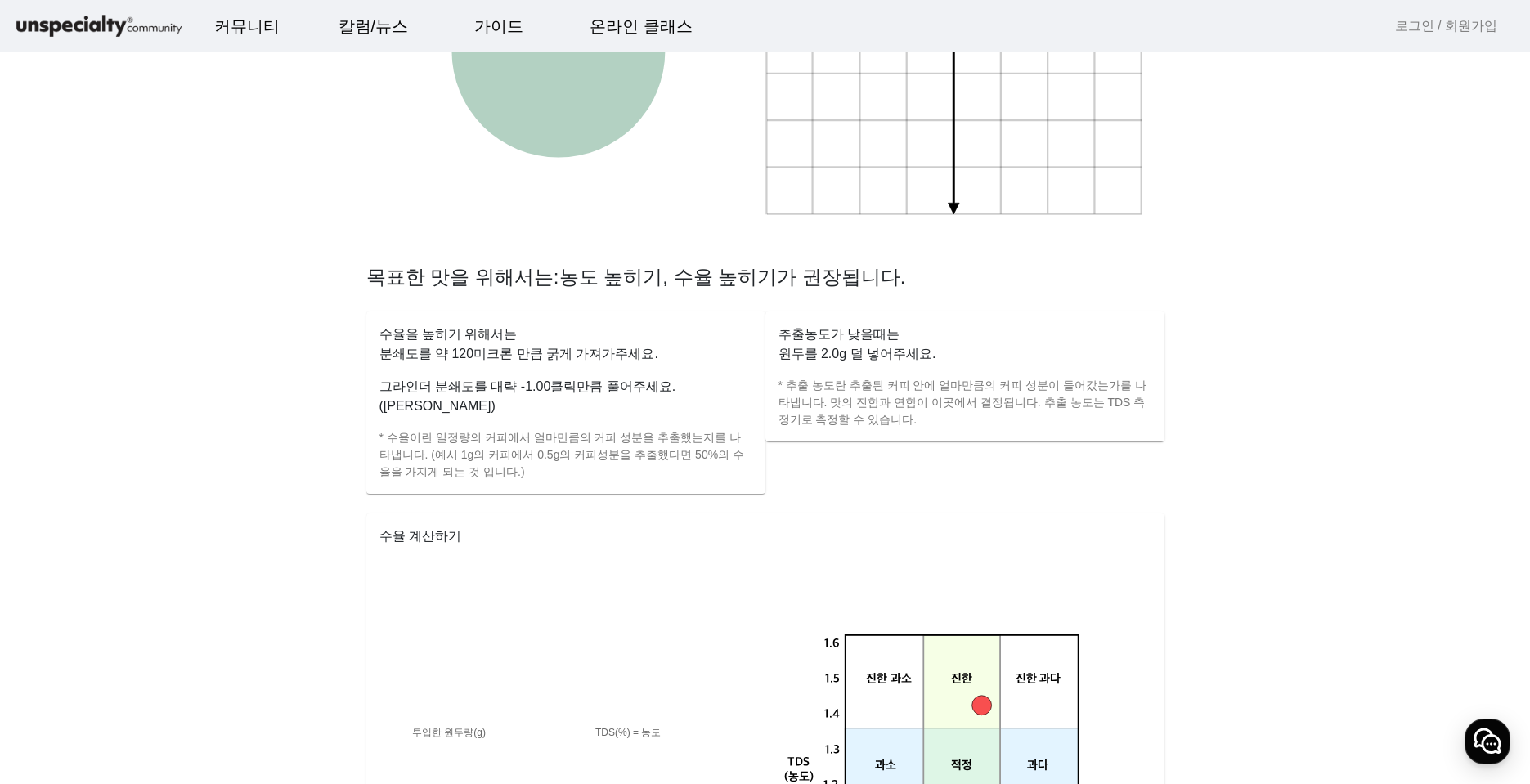
scroll to position [0, 0]
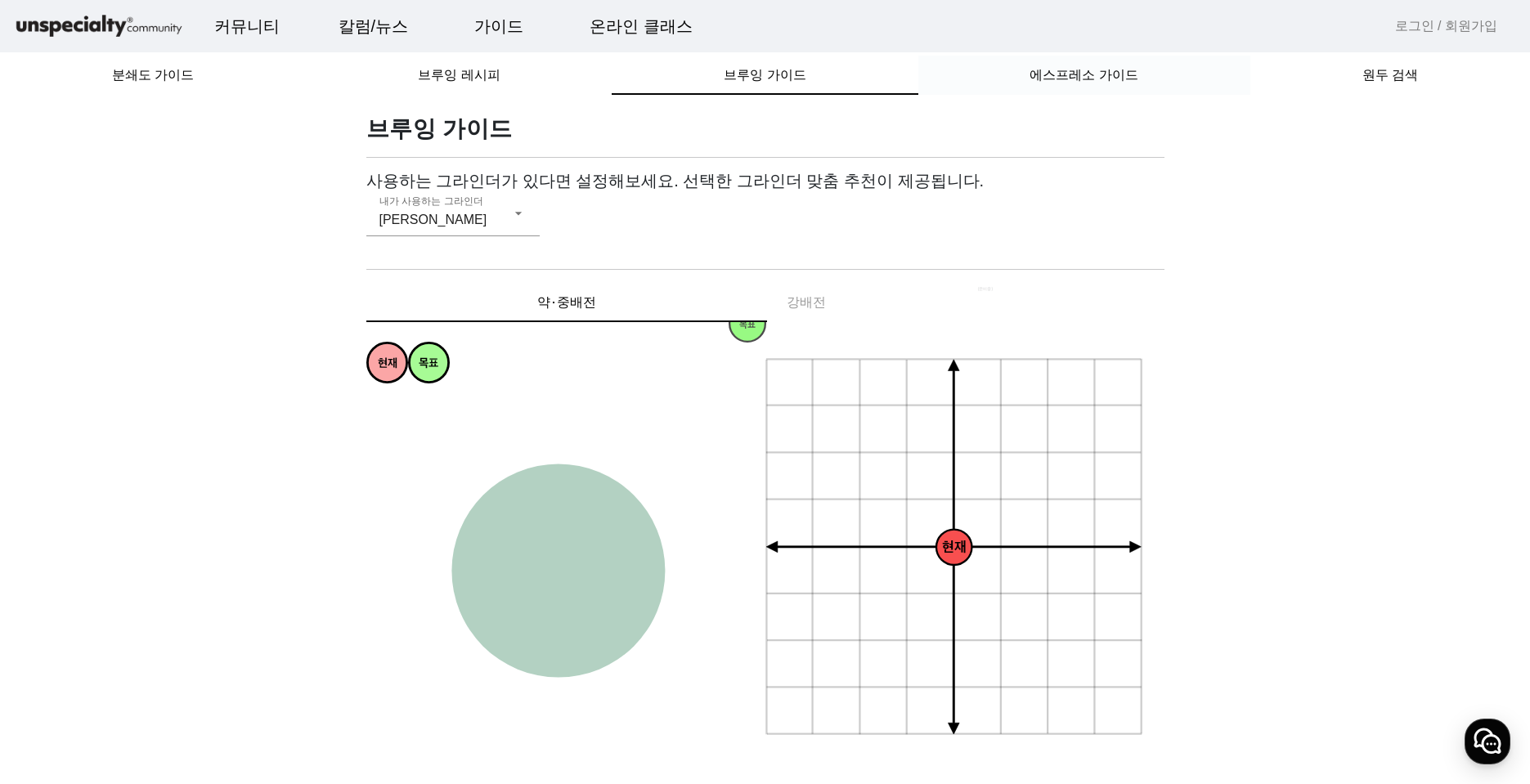
click at [1077, 92] on span "에스프레소 가이드" at bounding box center [1083, 74] width 108 height 39
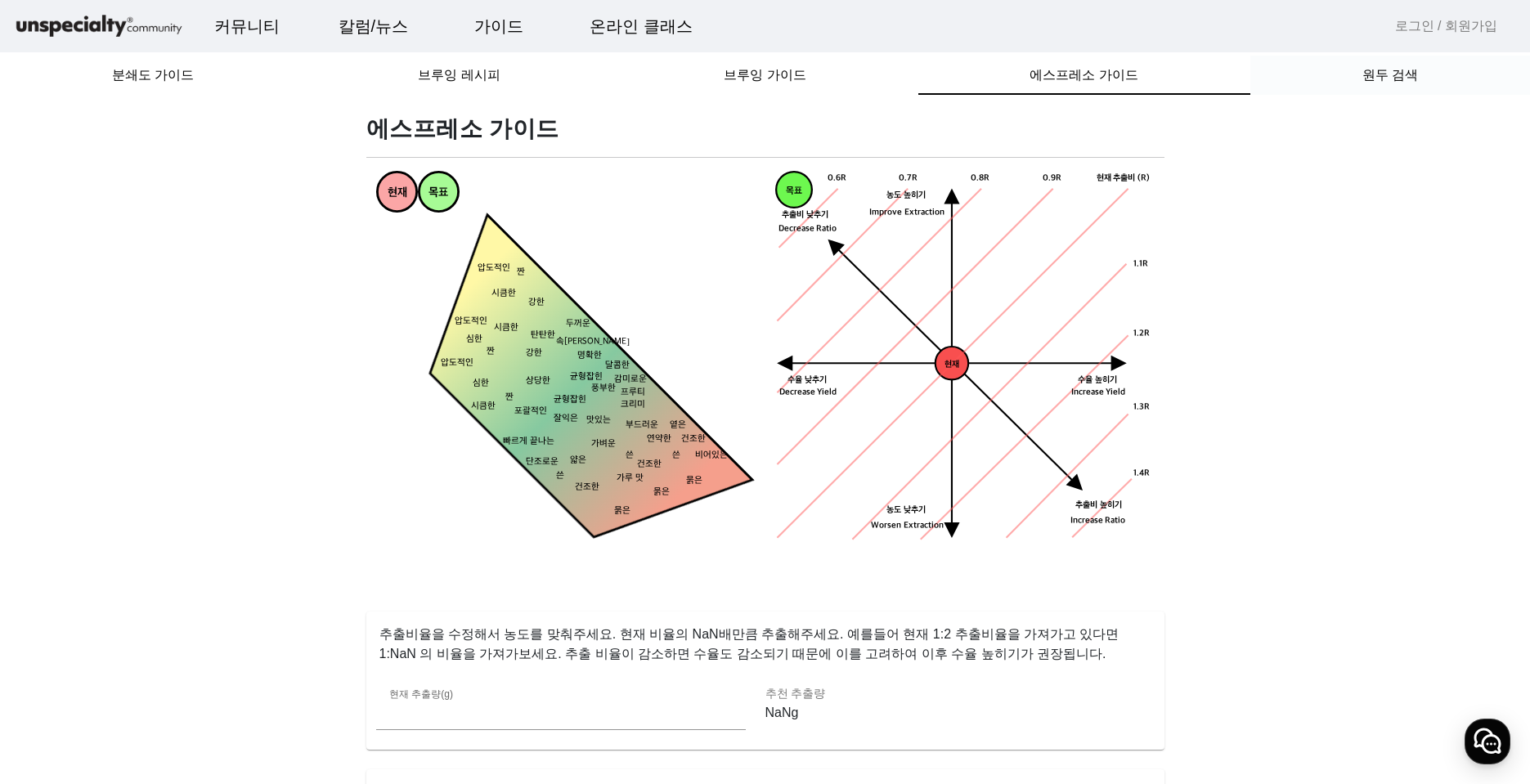
click at [1400, 87] on span "원두 검색" at bounding box center [1390, 74] width 55 height 39
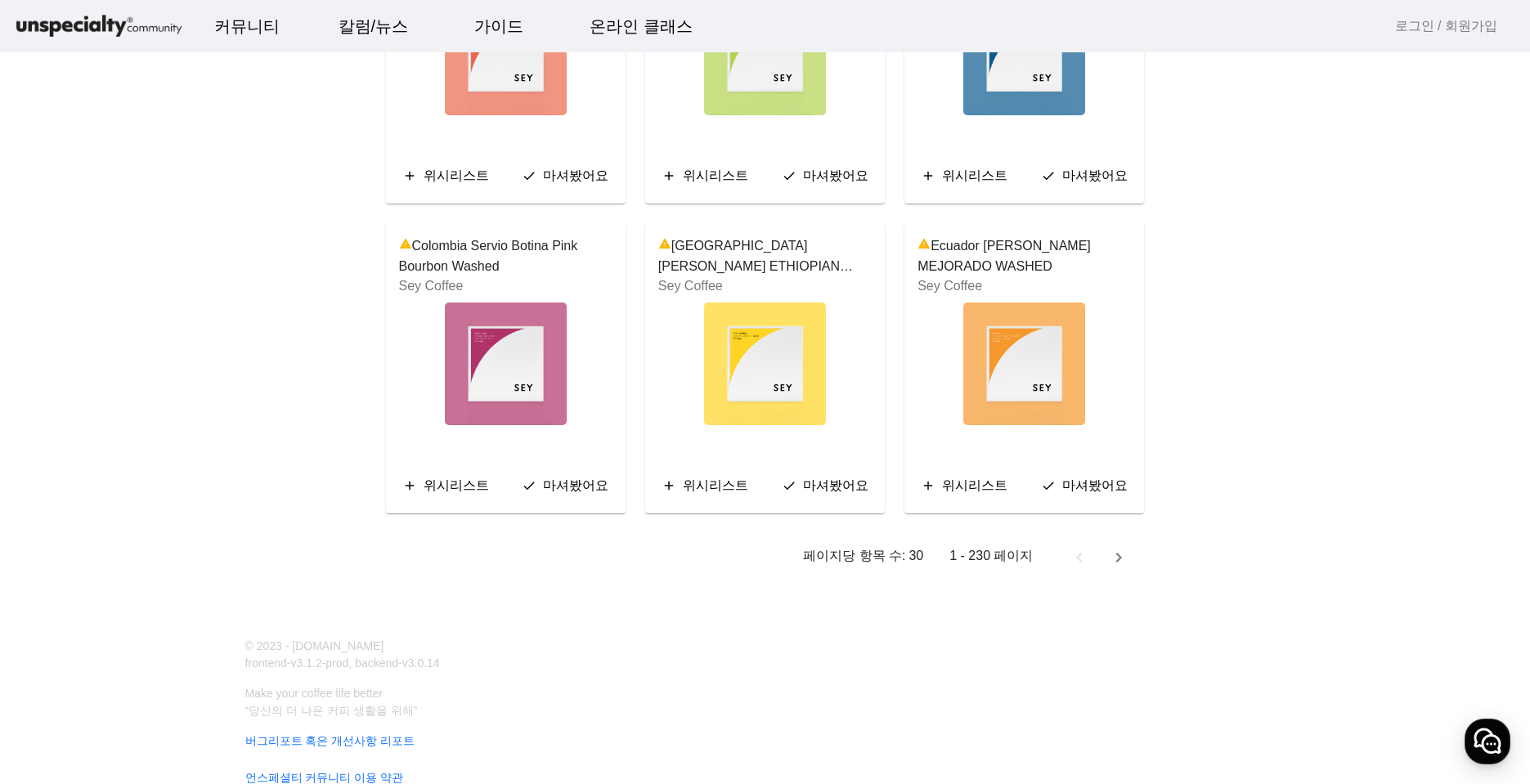
scroll to position [2912, 0]
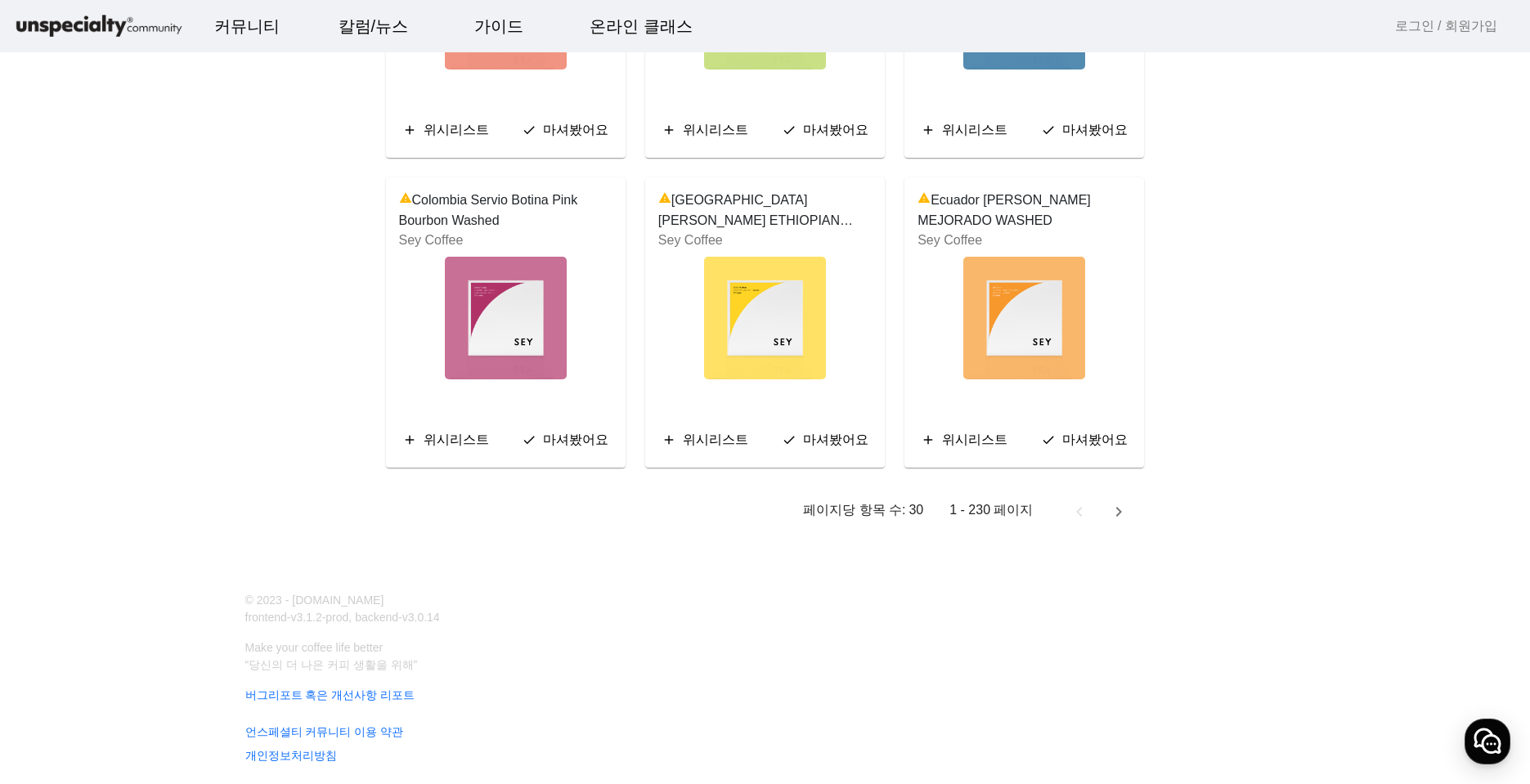
drag, startPoint x: 217, startPoint y: 561, endPoint x: 313, endPoint y: 193, distance: 380.3
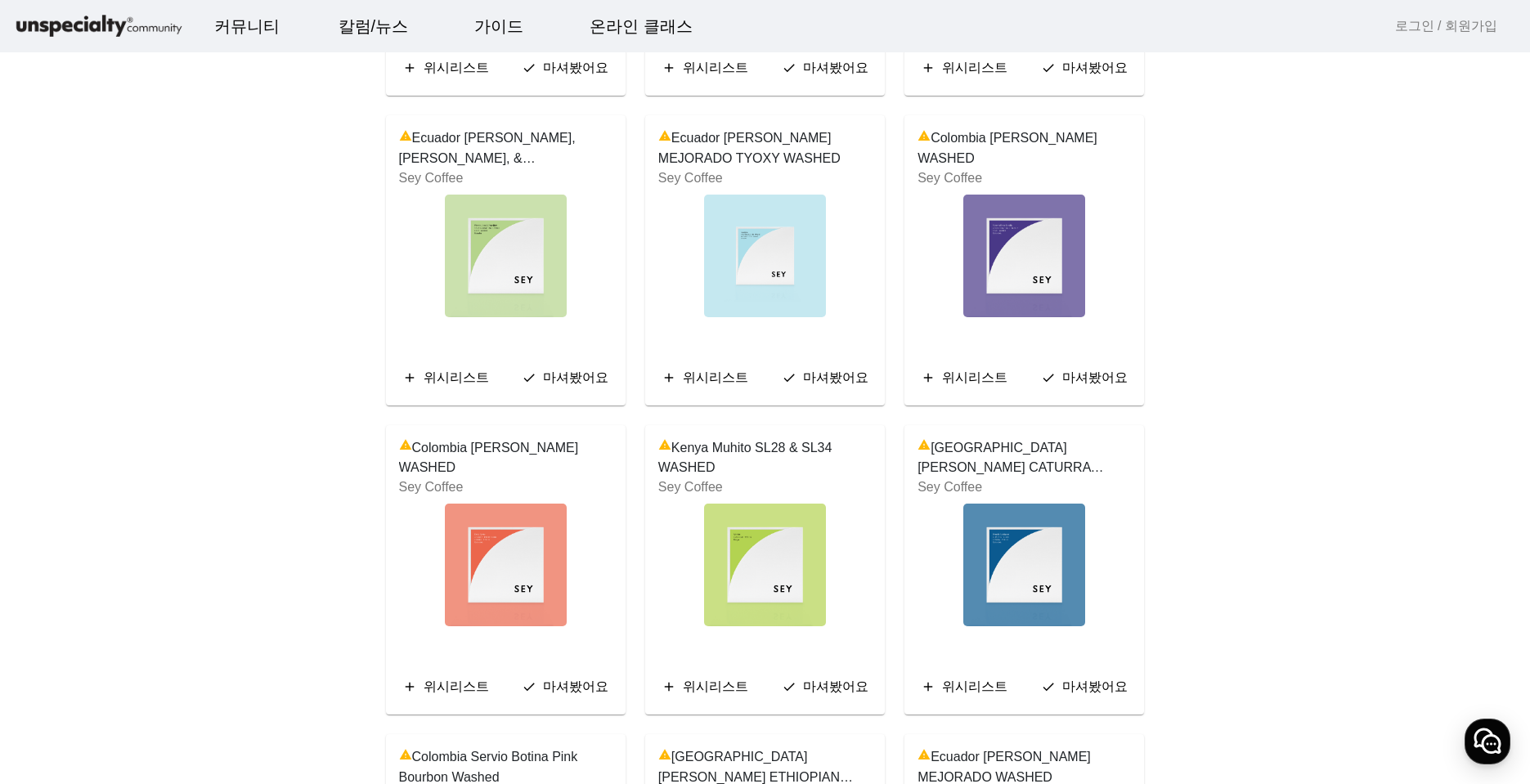
scroll to position [0, 0]
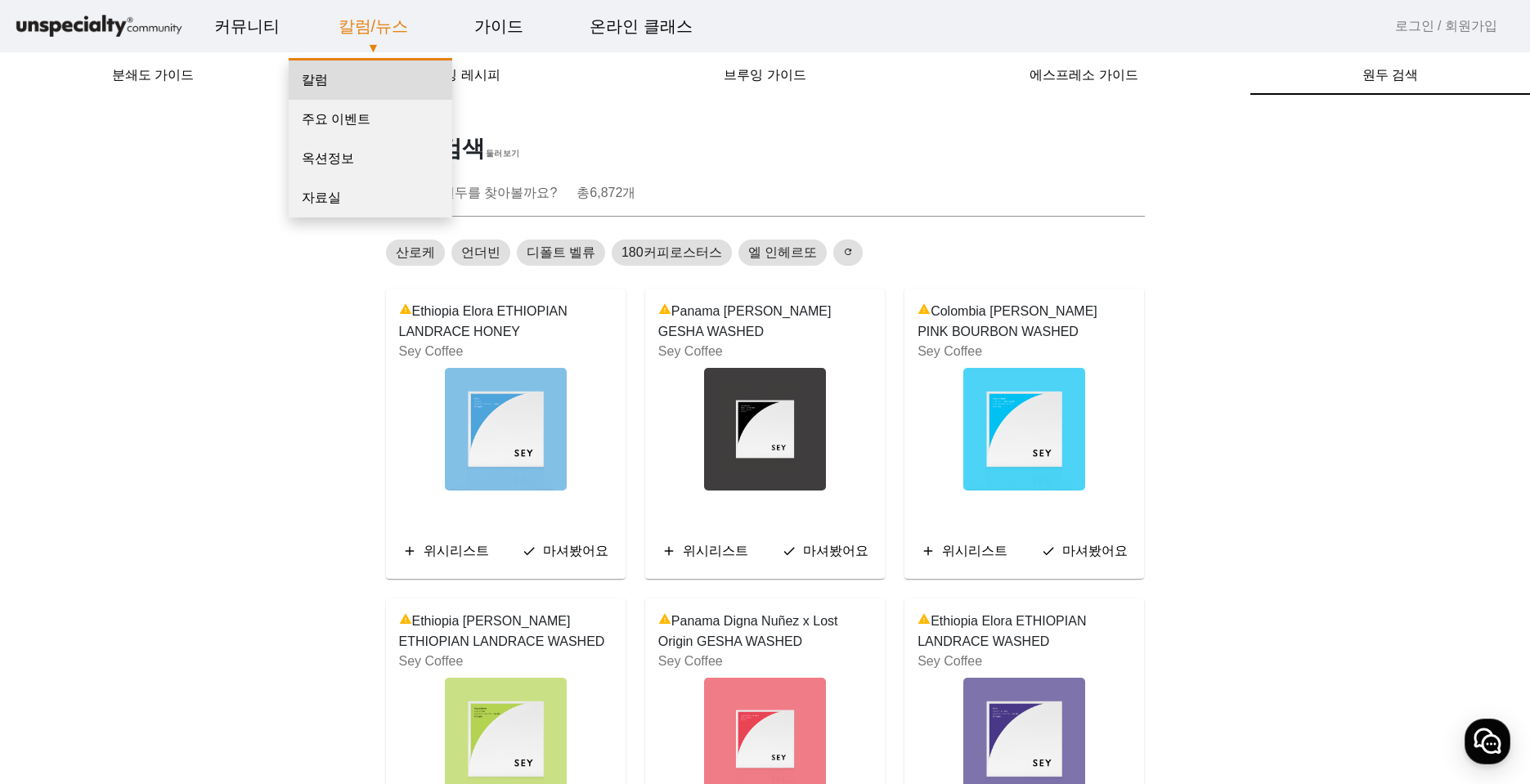
click at [346, 90] on link "칼럼" at bounding box center [370, 79] width 163 height 39
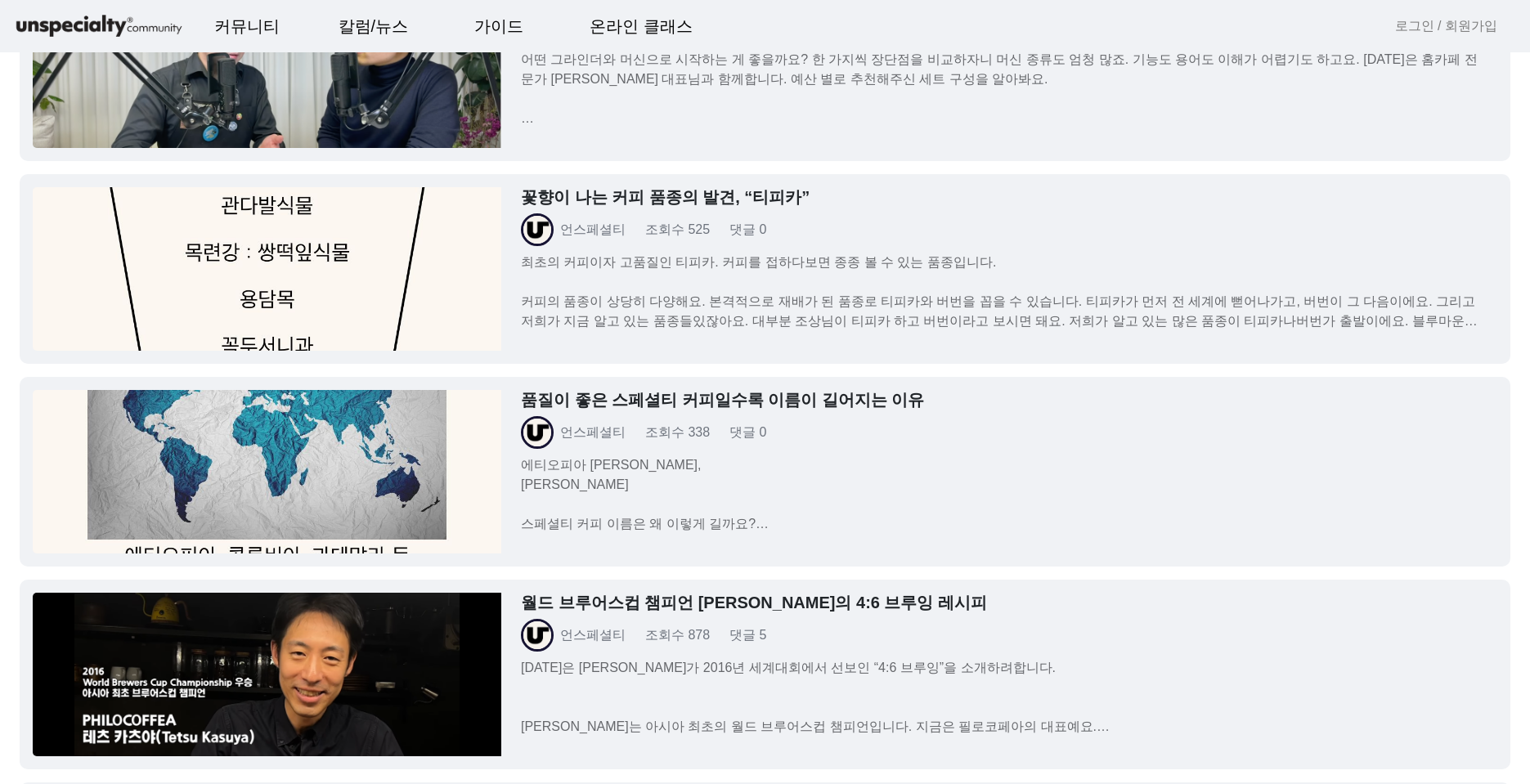
scroll to position [3609, 0]
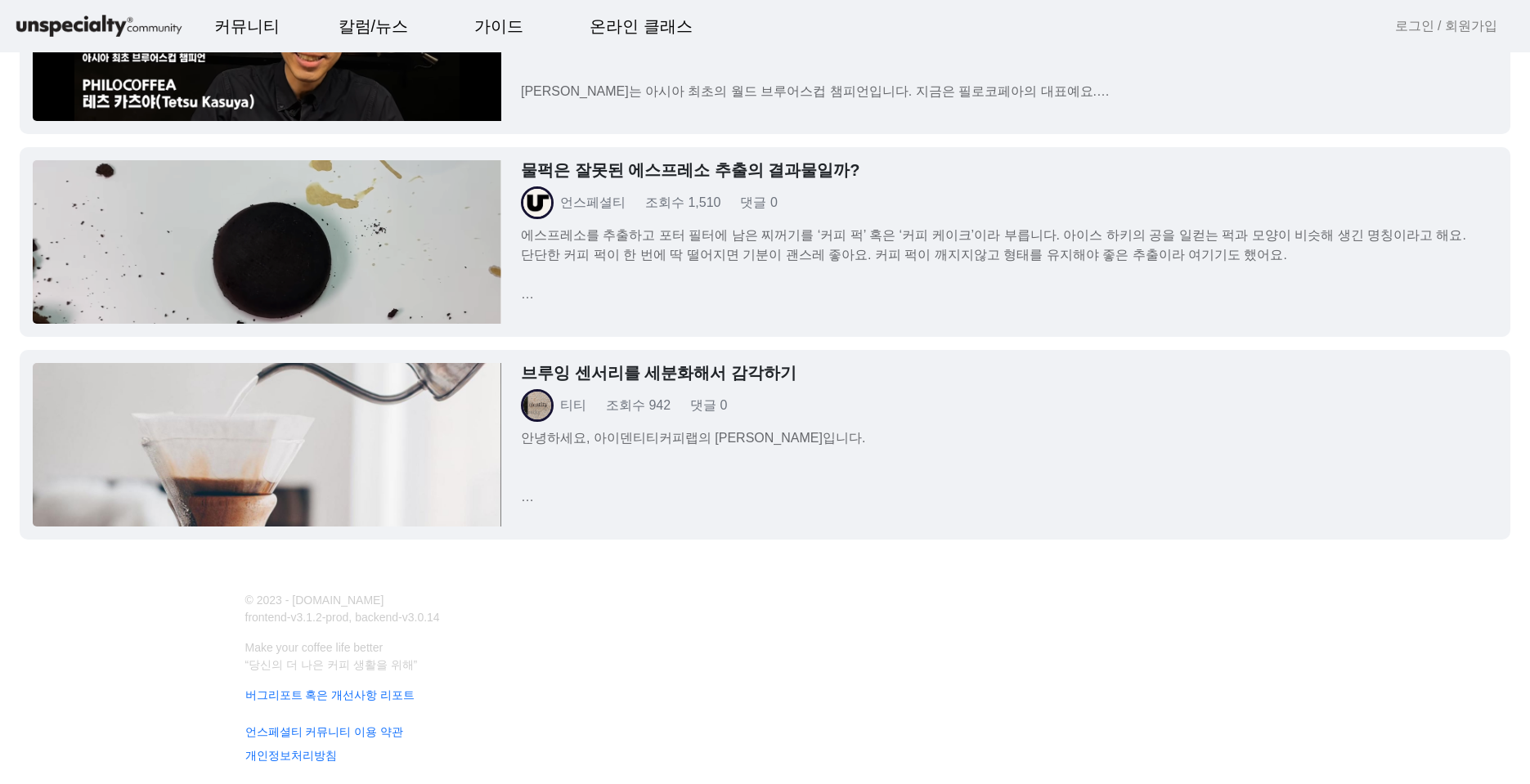
click at [206, 518] on img at bounding box center [267, 444] width 468 height 163
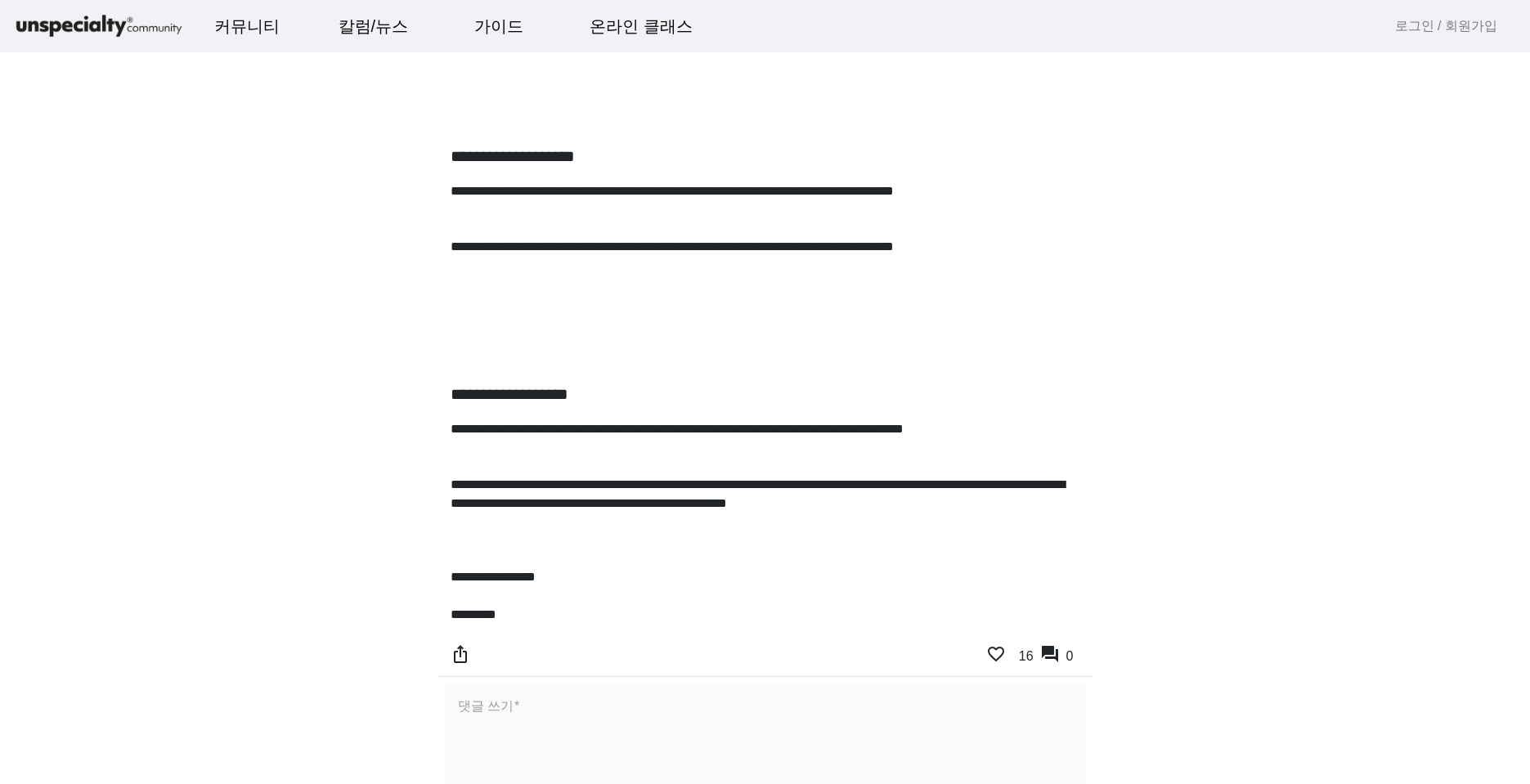
scroll to position [2140, 0]
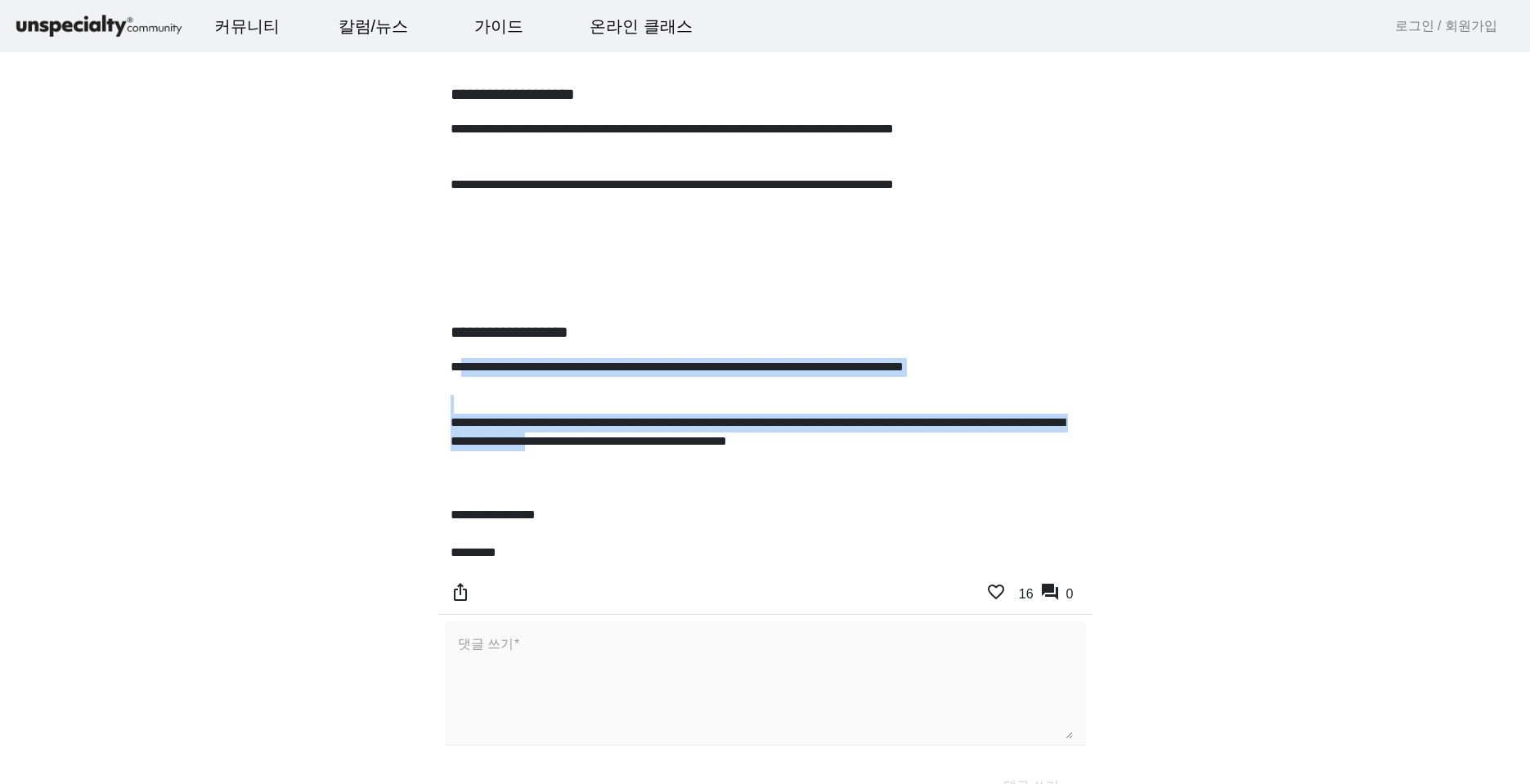
drag, startPoint x: 517, startPoint y: 422, endPoint x: 505, endPoint y: 375, distance: 48.5
drag, startPoint x: 591, startPoint y: 400, endPoint x: 610, endPoint y: 424, distance: 30.6
click at [592, 400] on p at bounding box center [765, 404] width 630 height 19
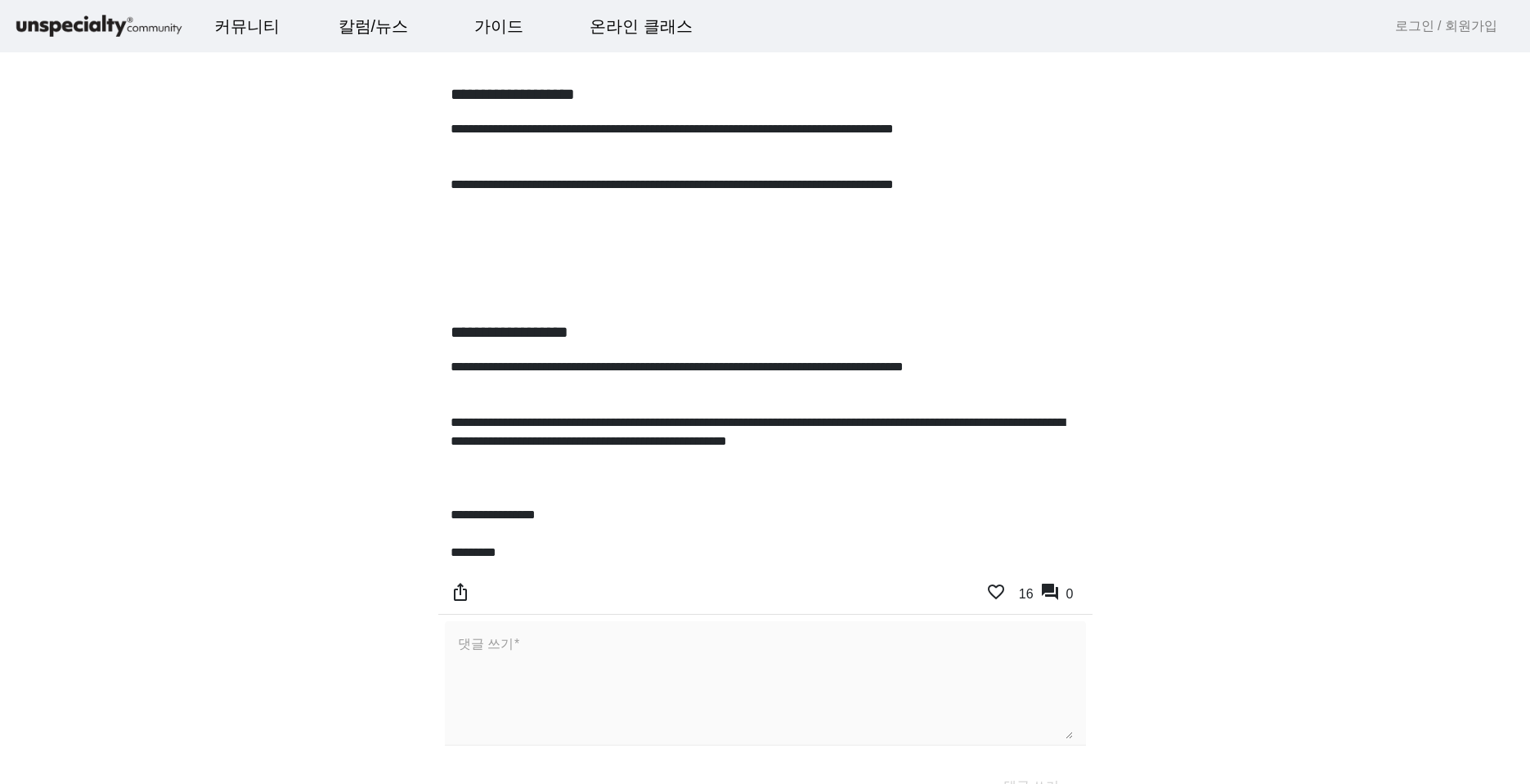
drag, startPoint x: 614, startPoint y: 451, endPoint x: 575, endPoint y: 545, distance: 101.8
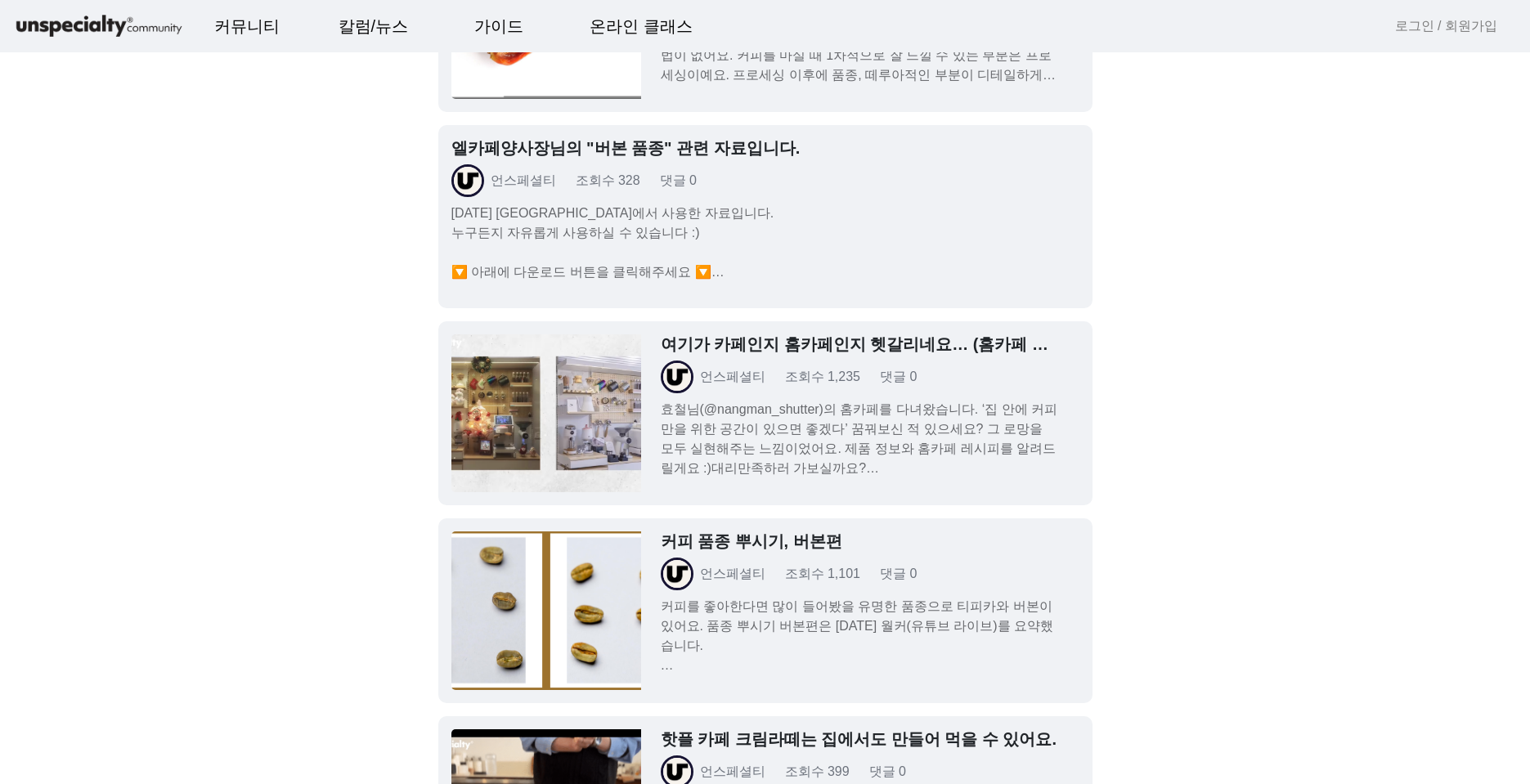
scroll to position [4368, 0]
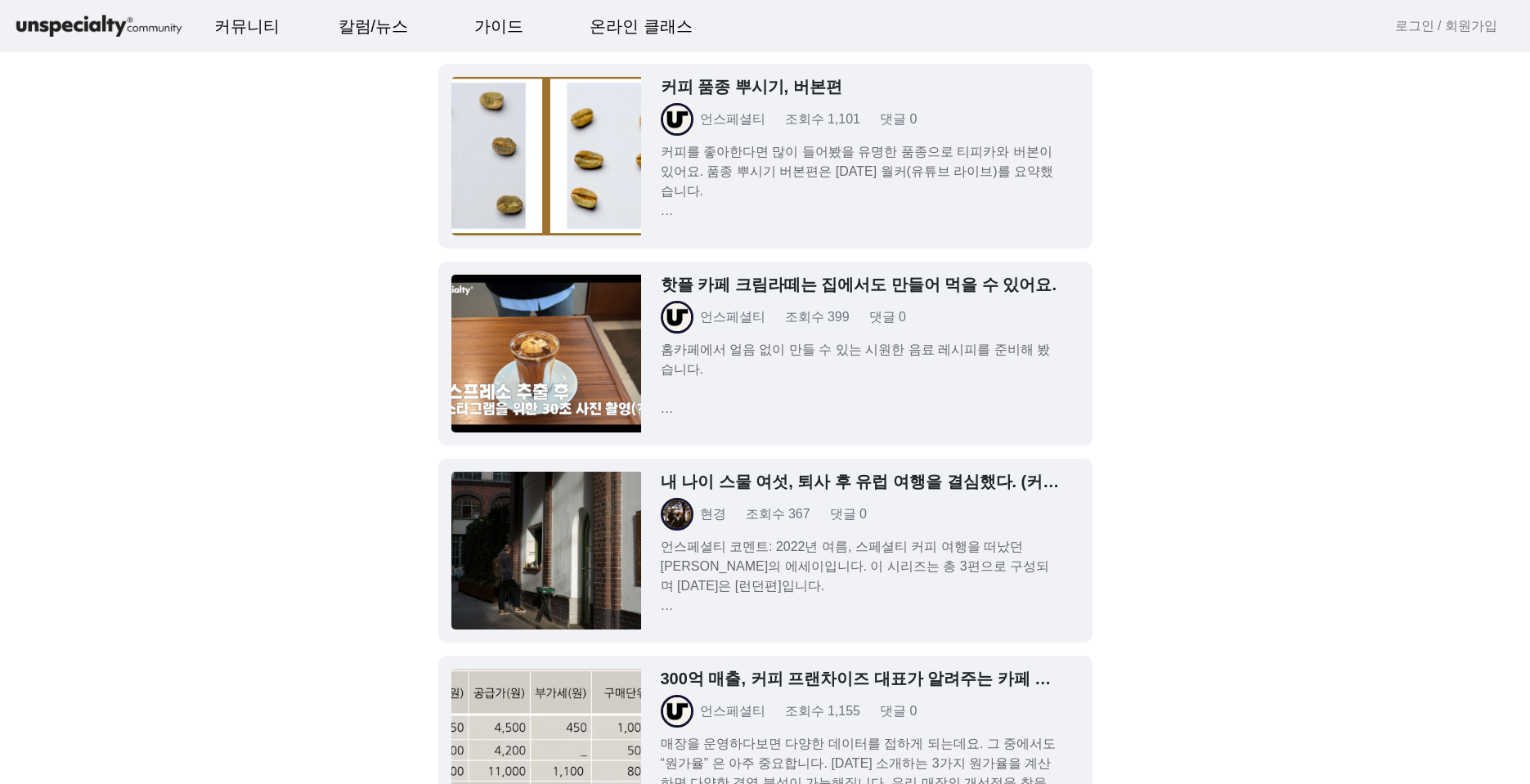
click at [939, 558] on p "언스페셜티 코멘트: 2022년 여름, 스페셜티 커피 여행을 떠났던 [PERSON_NAME]의 에세이입니다. 이 시리즈는 총 3편으로 구성되며 …" at bounding box center [860, 576] width 399 height 79
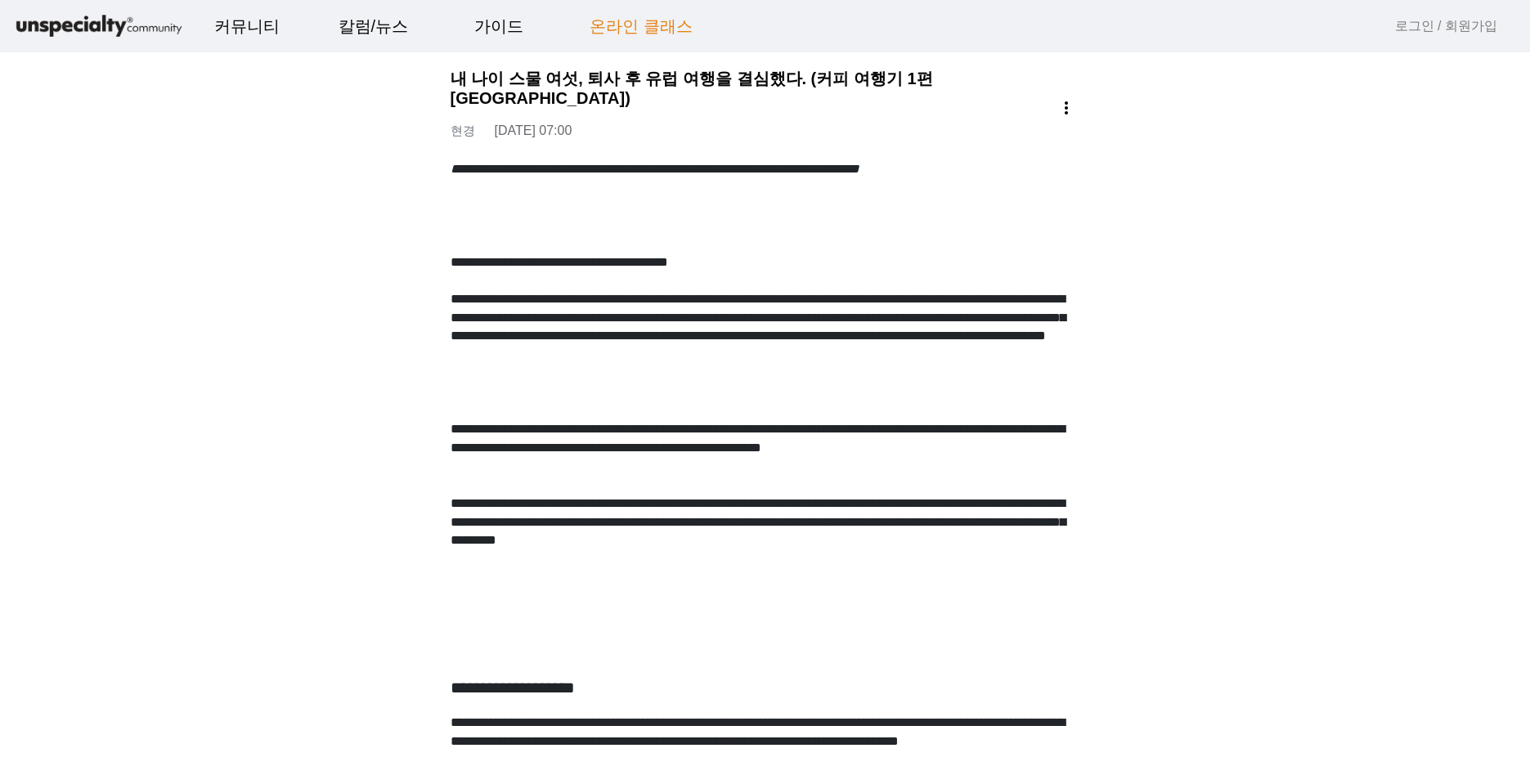
click at [632, 31] on link "온라인 클래스" at bounding box center [641, 26] width 130 height 44
